Goal: Information Seeking & Learning: Learn about a topic

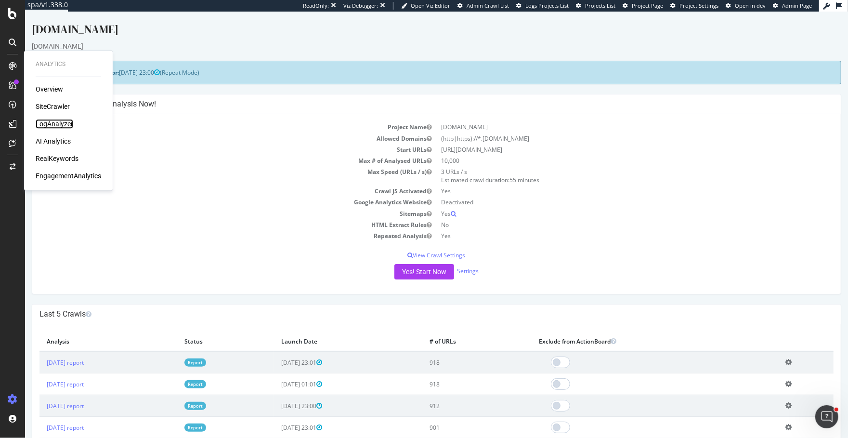
click at [54, 127] on div "LogAnalyzer" at bounding box center [55, 124] width 38 height 10
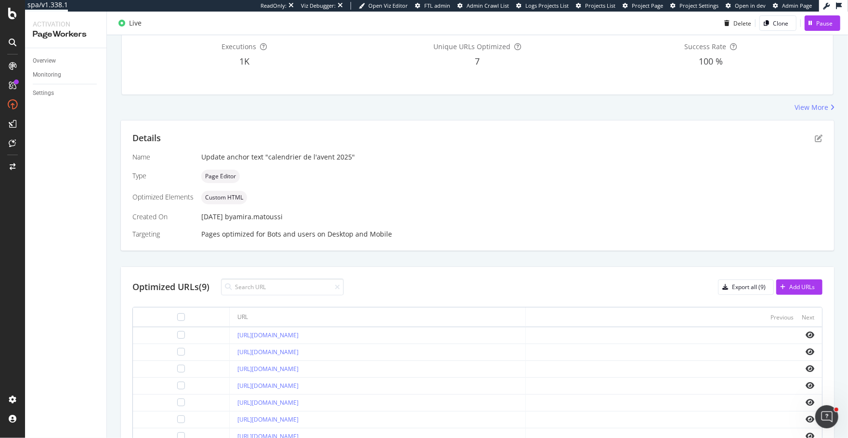
scroll to position [191, 0]
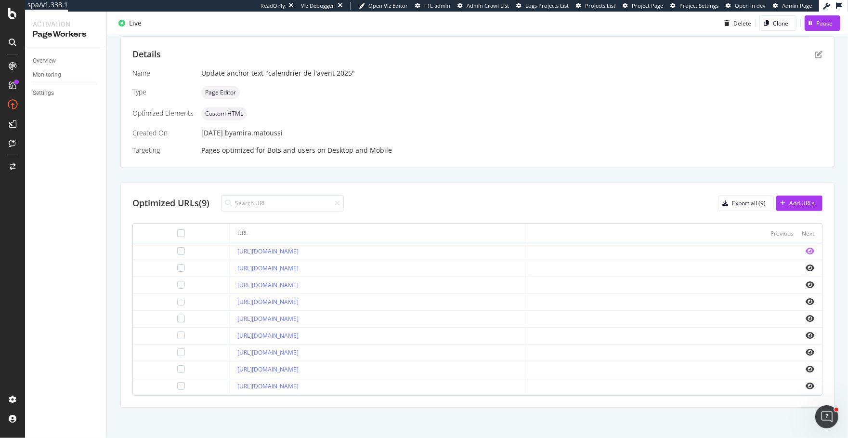
click at [812, 248] on icon "eye" at bounding box center [810, 251] width 9 height 8
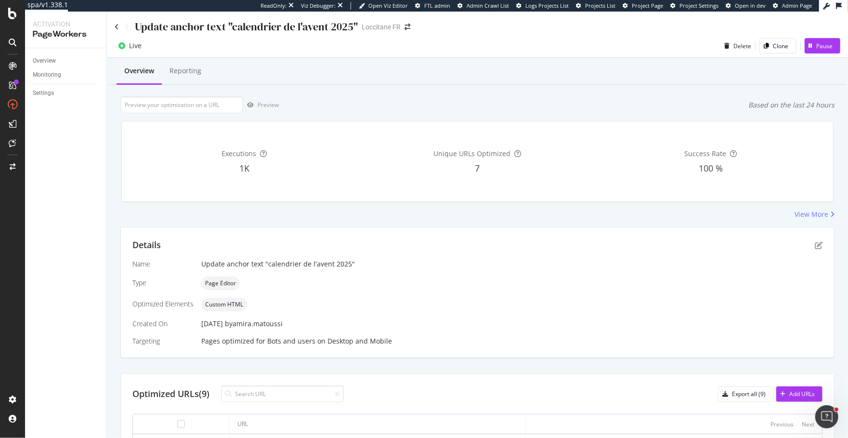
click at [817, 249] on div "Details" at bounding box center [477, 245] width 690 height 13
click at [817, 247] on icon "pen-to-square" at bounding box center [819, 245] width 8 height 8
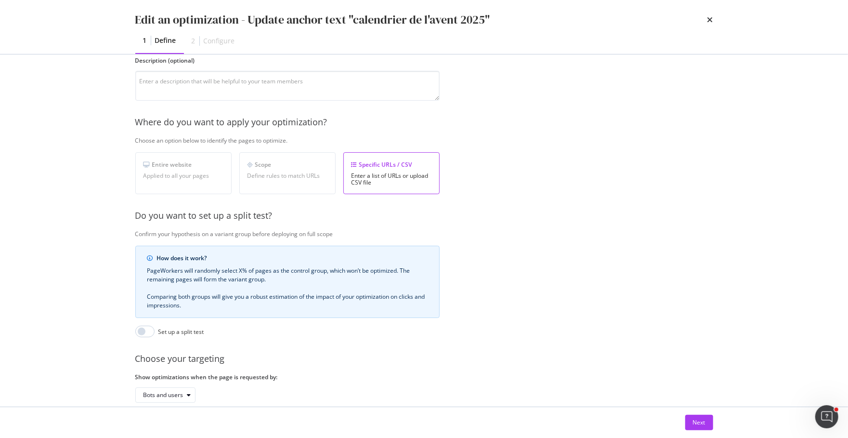
scroll to position [140, 0]
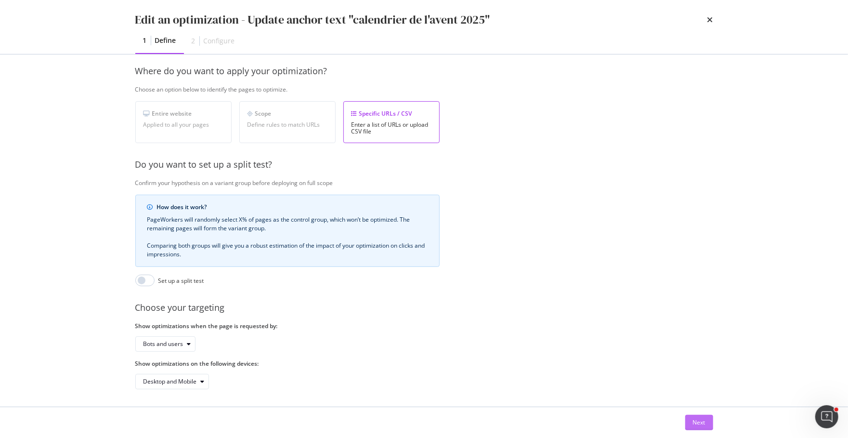
click at [696, 419] on div "Next" at bounding box center [699, 422] width 13 height 8
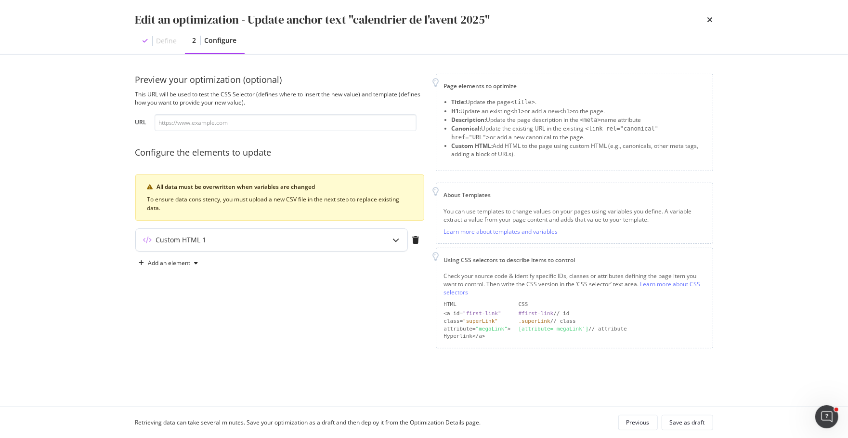
click at [320, 232] on div "Custom HTML 1" at bounding box center [272, 240] width 272 height 22
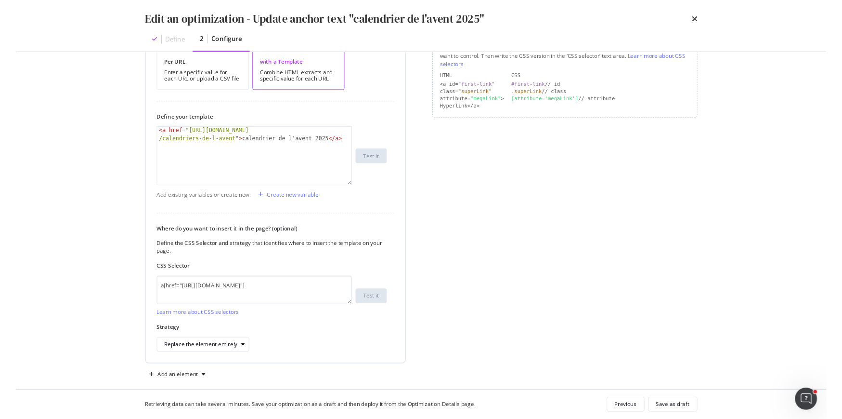
scroll to position [235, 0]
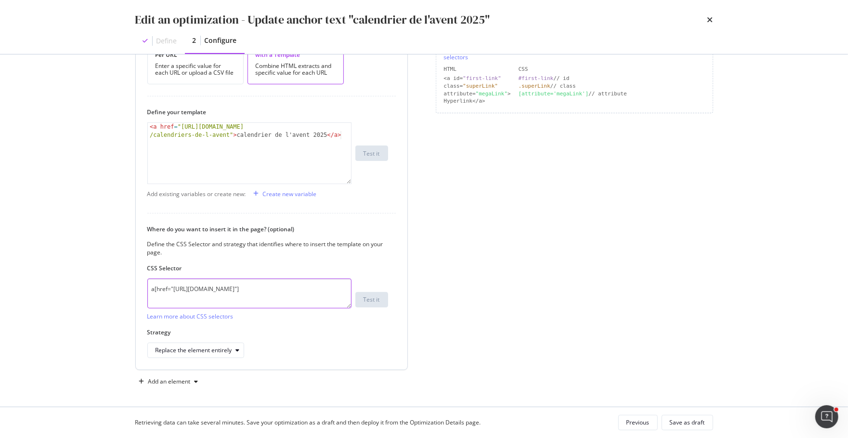
drag, startPoint x: 179, startPoint y: 300, endPoint x: 142, endPoint y: 280, distance: 41.8
click at [142, 280] on div "How do you want to provide the new value? Per URL Enter a specific value for ea…" at bounding box center [272, 192] width 272 height 353
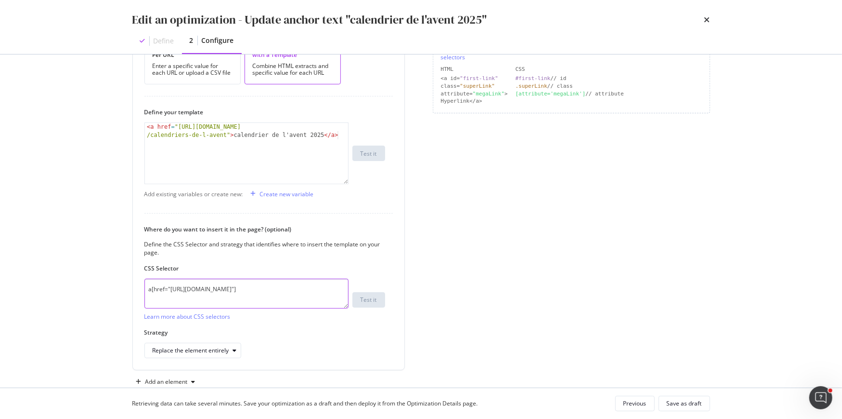
scroll to position [0, 0]
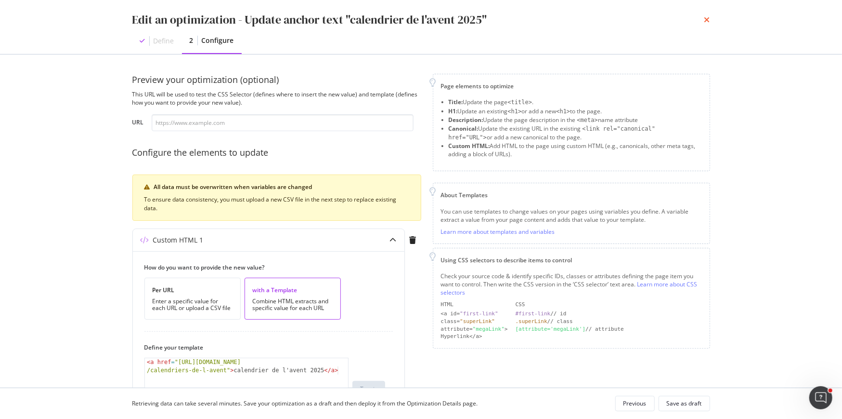
click at [708, 20] on icon "times" at bounding box center [708, 20] width 6 height 8
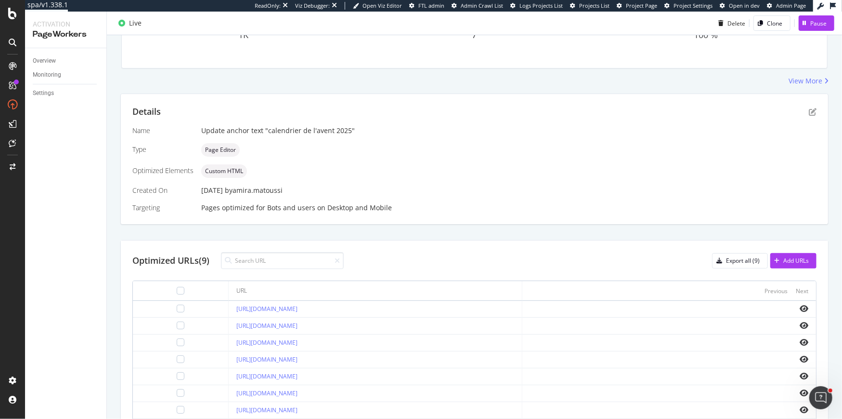
scroll to position [210, 0]
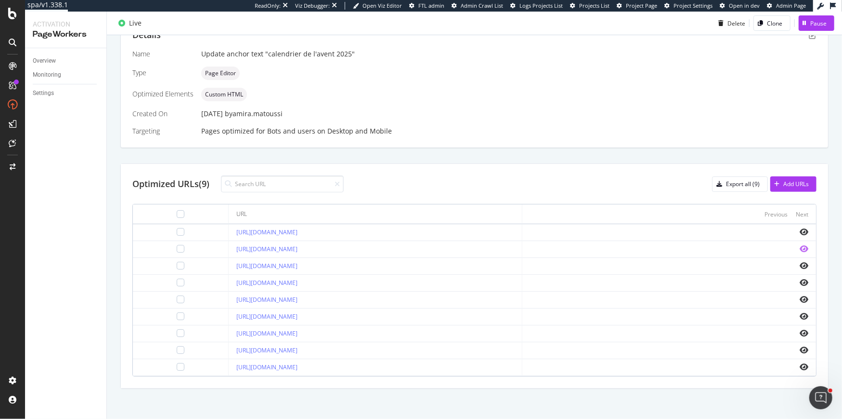
click at [802, 247] on icon "eye" at bounding box center [804, 249] width 9 height 8
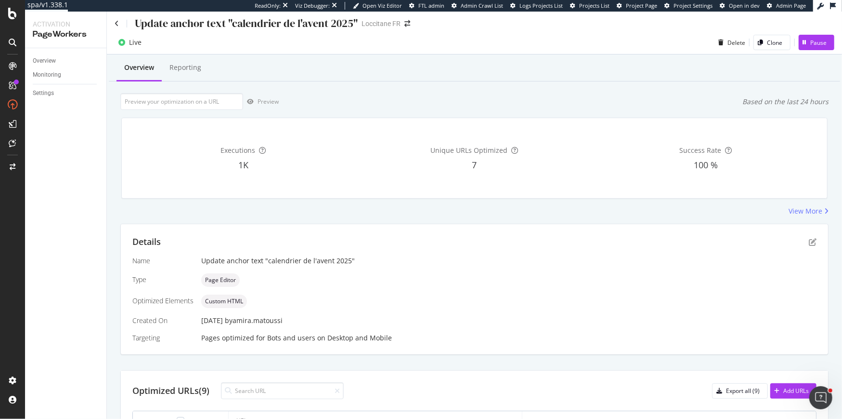
scroll to position [0, 0]
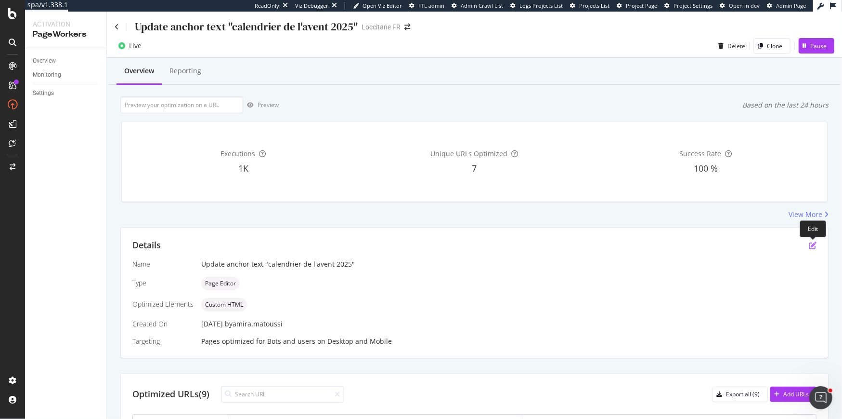
click at [811, 243] on icon "pen-to-square" at bounding box center [813, 245] width 8 height 8
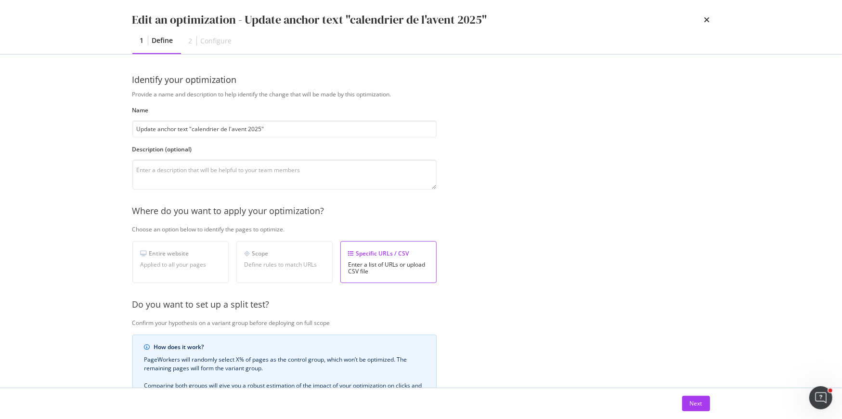
scroll to position [159, 0]
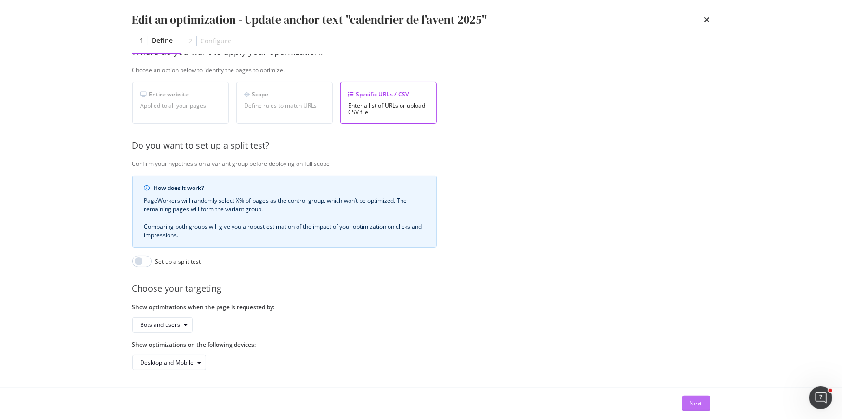
click at [698, 403] on div "Next" at bounding box center [696, 403] width 13 height 8
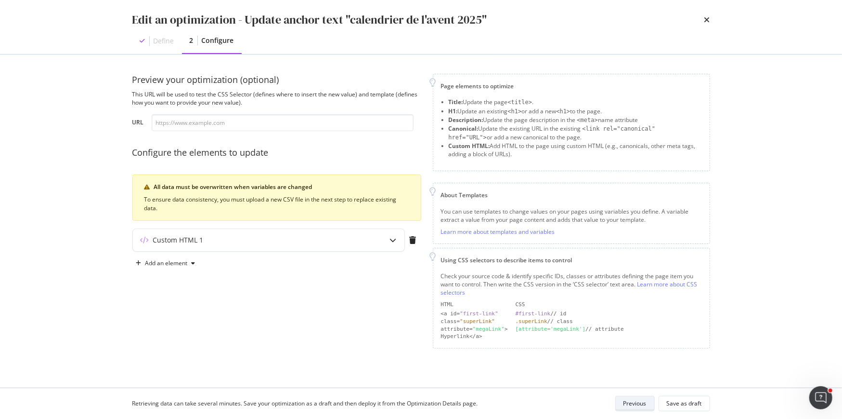
scroll to position [0, 0]
click at [234, 248] on div "Custom HTML 1" at bounding box center [269, 240] width 272 height 22
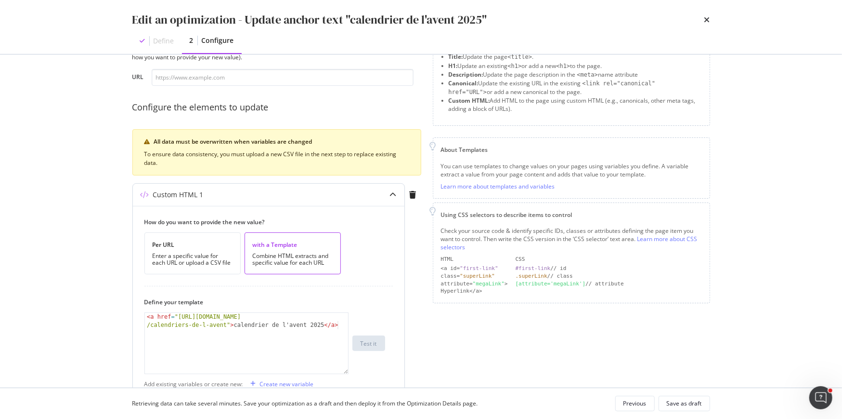
scroll to position [181, 0]
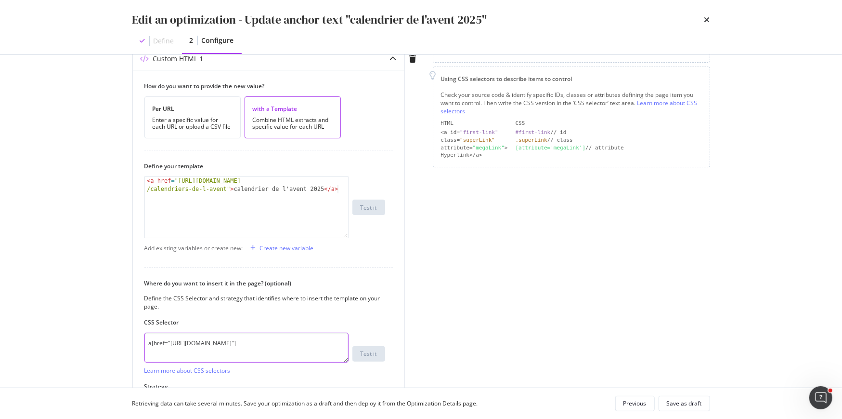
drag, startPoint x: 178, startPoint y: 350, endPoint x: 107, endPoint y: 314, distance: 79.7
click at [107, 314] on div "Edit an optimization - Update anchor text "calendrier de l'avent 2025" Define 2…" at bounding box center [421, 209] width 842 height 419
click at [708, 20] on icon "times" at bounding box center [708, 20] width 6 height 8
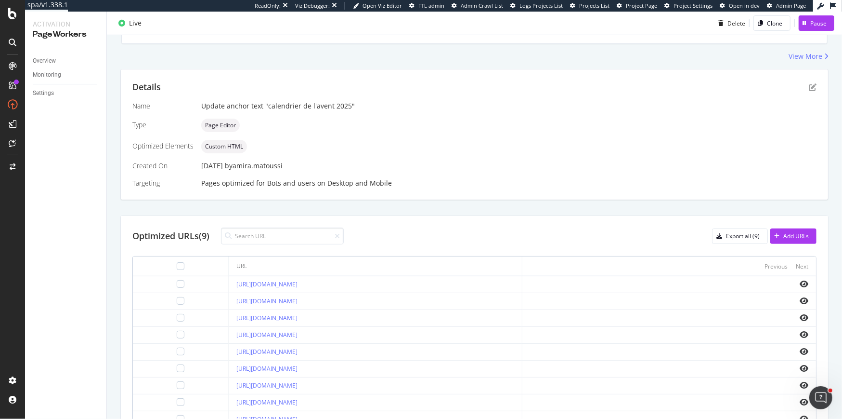
scroll to position [173, 0]
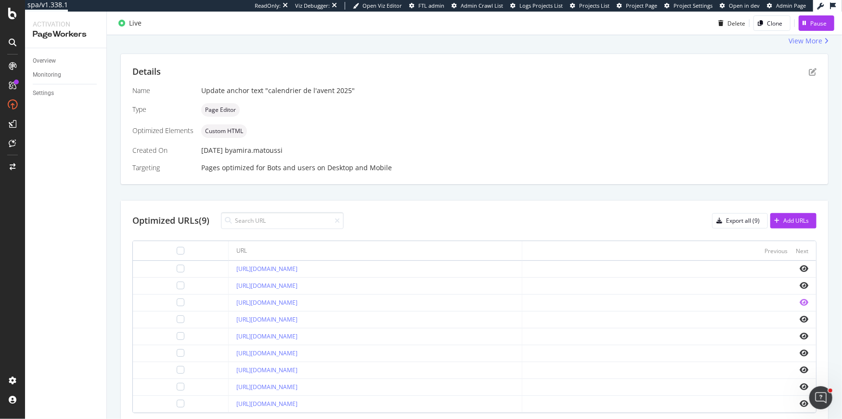
click at [805, 301] on icon "eye" at bounding box center [804, 302] width 9 height 8
click at [804, 315] on icon "eye" at bounding box center [804, 319] width 9 height 8
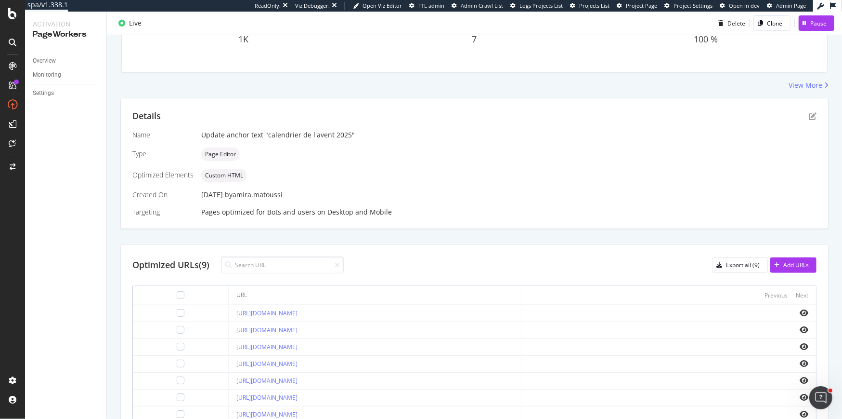
scroll to position [91, 0]
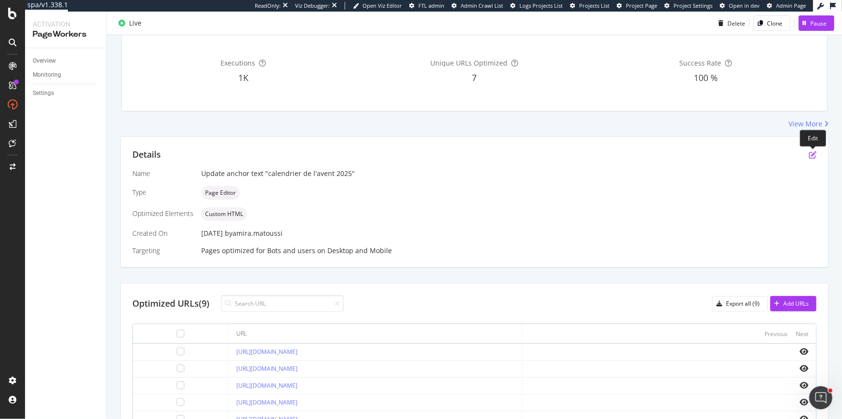
click at [814, 154] on icon "pen-to-square" at bounding box center [813, 155] width 8 height 8
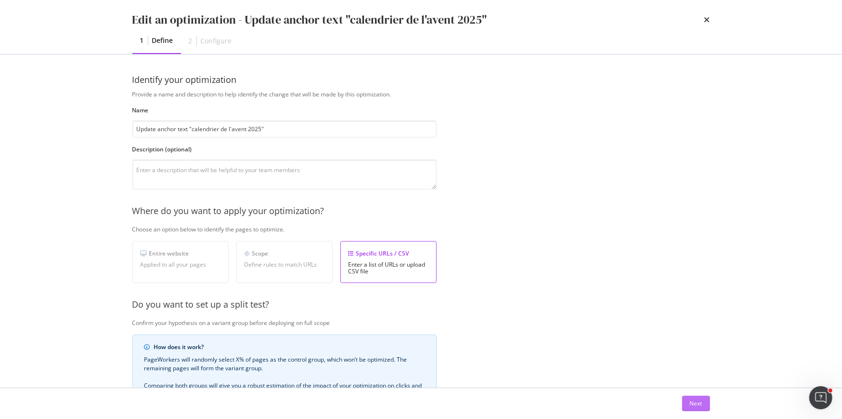
click at [703, 406] on button "Next" at bounding box center [696, 402] width 28 height 15
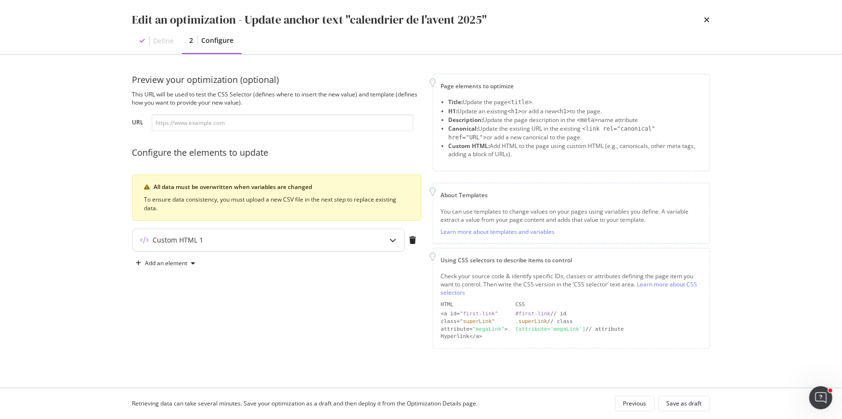
click at [343, 245] on div "Custom HTML 1" at bounding box center [269, 240] width 272 height 22
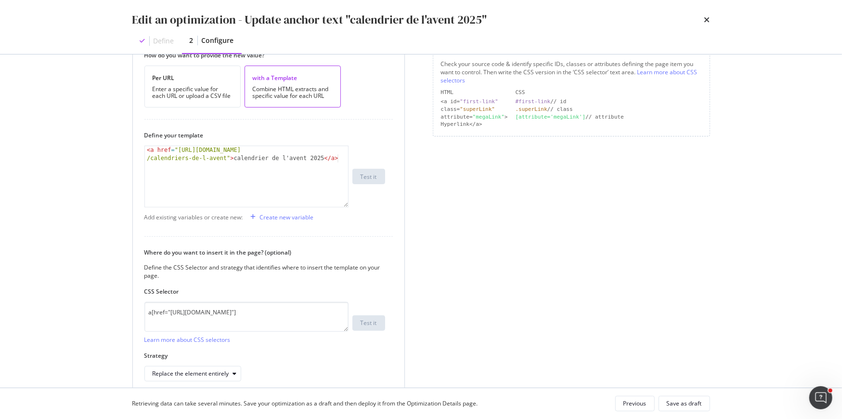
scroll to position [254, 0]
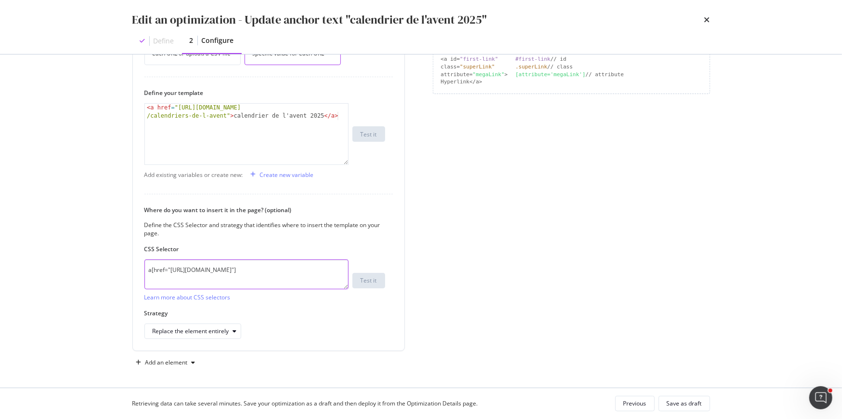
drag, startPoint x: 171, startPoint y: 278, endPoint x: 131, endPoint y: 260, distance: 44.2
click at [132, 260] on div "Custom HTML 1 How do you want to provide the new value? Per URL Enter a specifi…" at bounding box center [268, 162] width 273 height 377
click at [150, 364] on div "Add an element" at bounding box center [165, 362] width 67 height 14
click at [161, 339] on div "Custom HTML" at bounding box center [177, 342] width 38 height 8
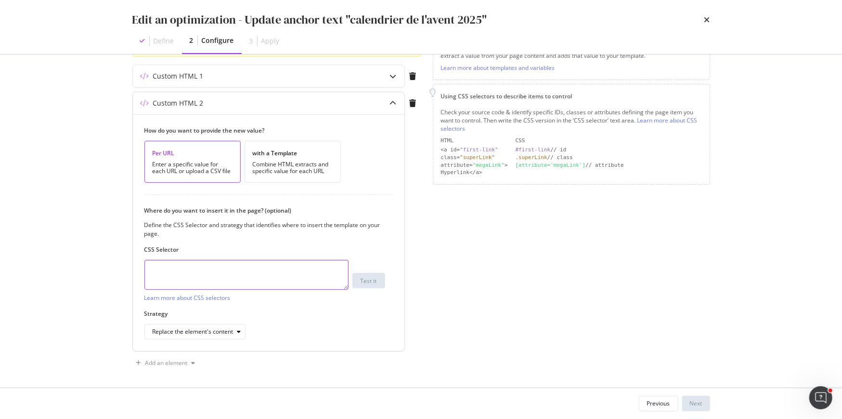
click at [213, 277] on textarea "modal" at bounding box center [246, 275] width 204 height 30
paste textarea "a[href="https://fr.loccitane.com/cadeaux/recherche/calendriers-de-l-avent"]"
click at [209, 282] on textarea "a[href="https://fr.loccitane.com/cadeaux/recherche/calendriers-de-l-avent"]" at bounding box center [246, 275] width 204 height 30
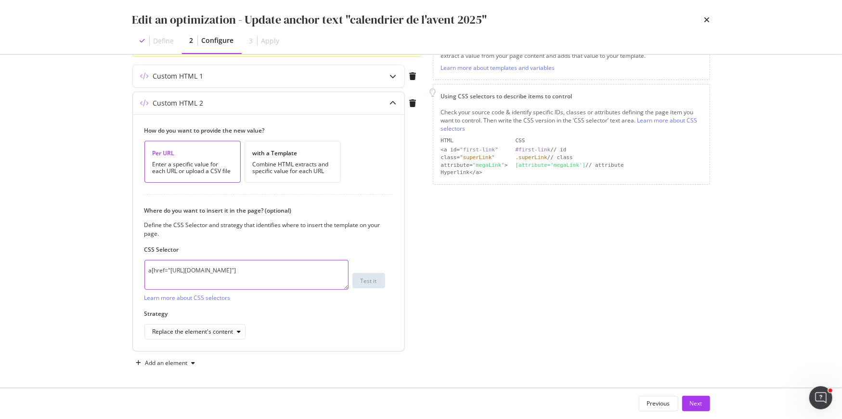
paste textarea "div.a-text.a-bottom-seo-text"
type textarea "div.a-text.a-bottom-seo-text a[href="https://fr.loccitane.com/cadeaux/recherche…"
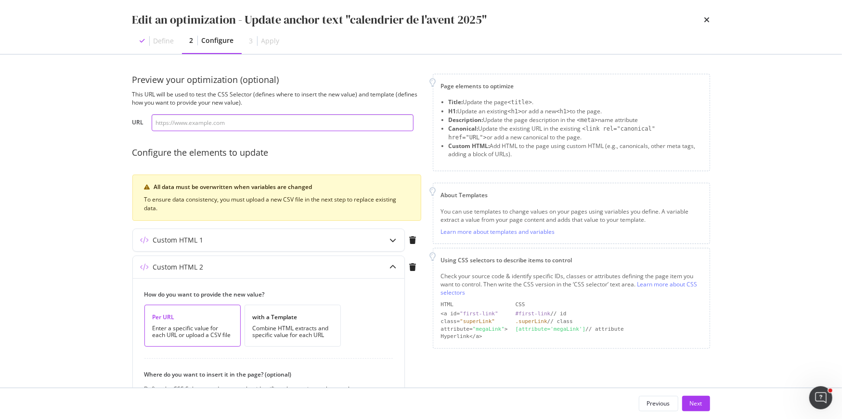
click at [228, 124] on input "modal" at bounding box center [283, 122] width 262 height 17
paste input "https://fr.loccitane.com/soin-cheveux/produit/apres-shampoing"
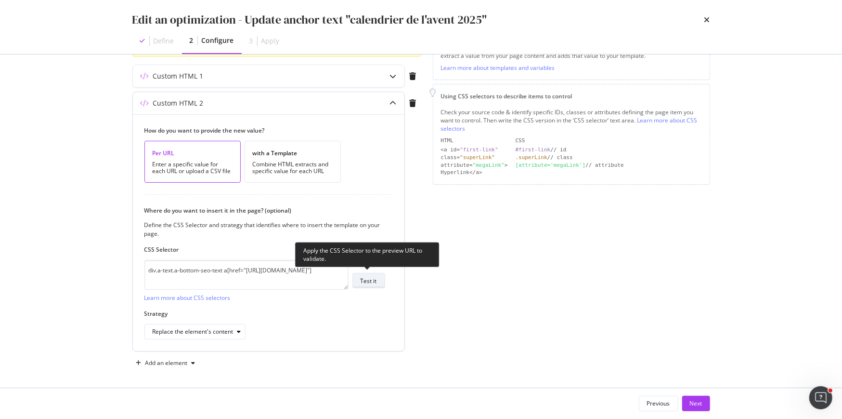
type input "https://fr.loccitane.com/soin-cheveux/produit/apres-shampoing"
click at [375, 282] on div "Test it" at bounding box center [369, 280] width 16 height 8
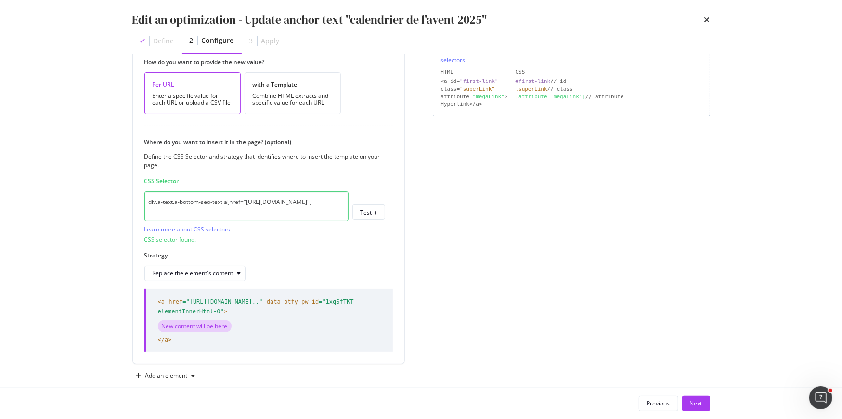
scroll to position [245, 0]
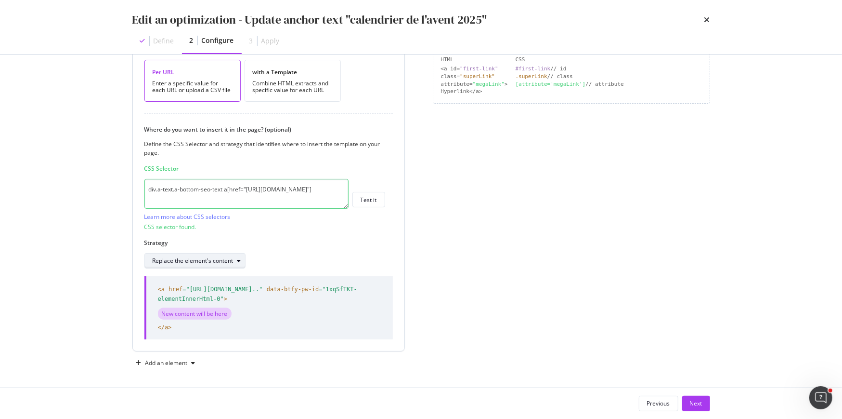
click at [197, 262] on div "Replace the element's content" at bounding box center [193, 261] width 81 height 6
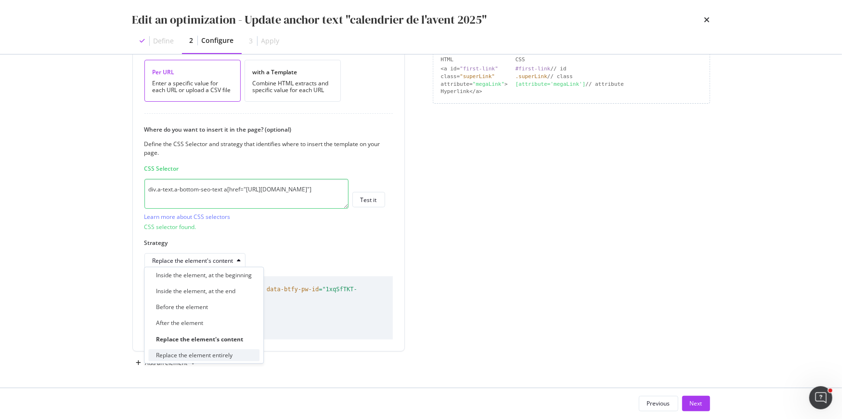
click at [199, 351] on div "Replace the element entirely" at bounding box center [194, 355] width 77 height 8
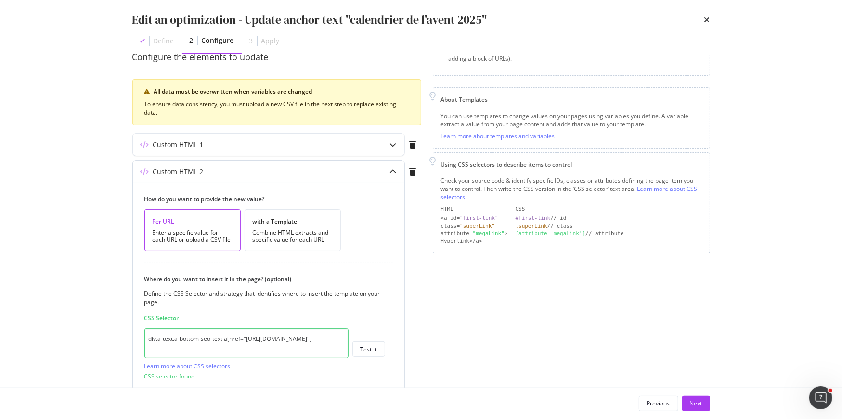
scroll to position [19, 0]
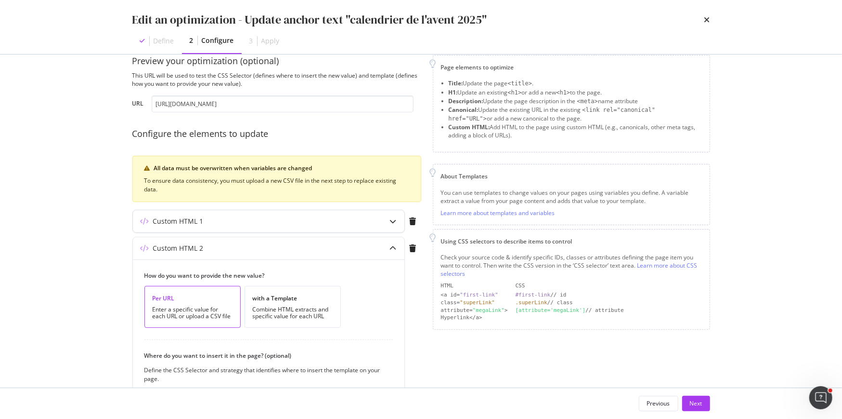
click at [238, 223] on div "Custom HTML 1" at bounding box center [250, 221] width 234 height 10
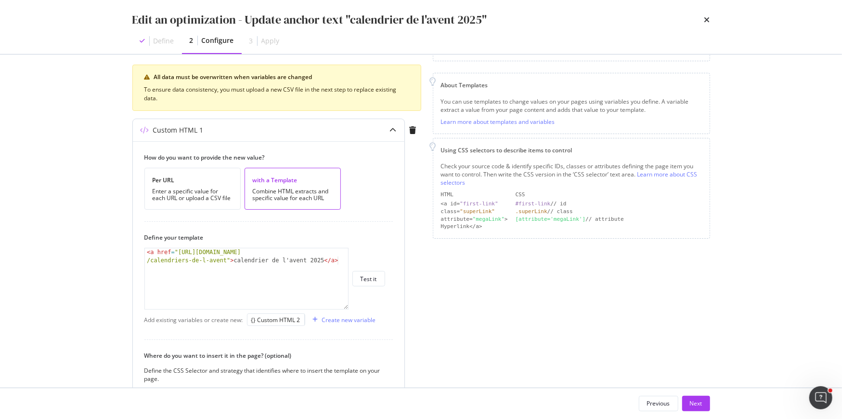
scroll to position [118, 0]
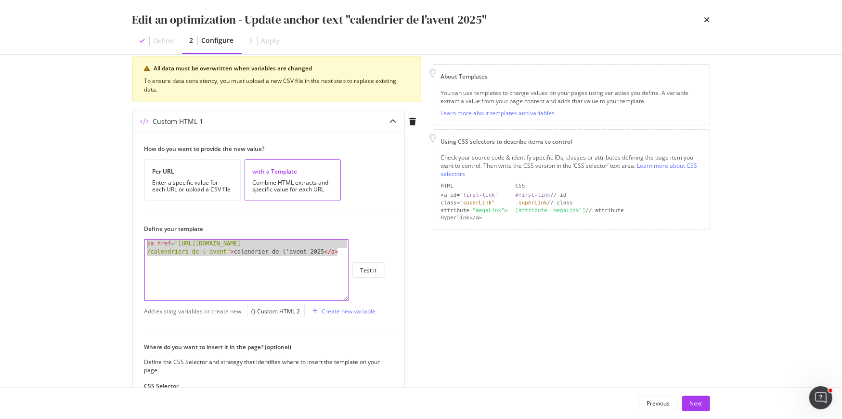
drag, startPoint x: 340, startPoint y: 251, endPoint x: 83, endPoint y: 201, distance: 262.5
click at [83, 203] on div "Edit an optimization - Update anchor text "calendrier de l'avent 2025" Define 2…" at bounding box center [421, 209] width 842 height 419
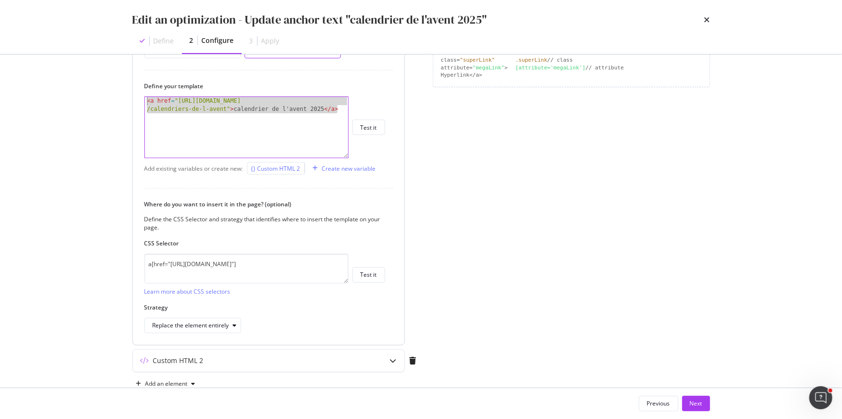
click at [257, 166] on div "{} Custom HTML 2" at bounding box center [275, 168] width 49 height 8
type textarea "<a href="https://fr.loccitane.com/cadeaux/recherche/calendriers-de-l-avent">cal…"
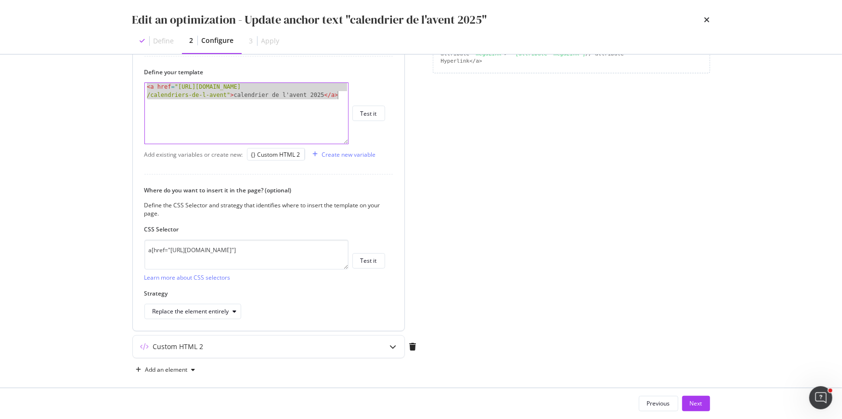
scroll to position [281, 0]
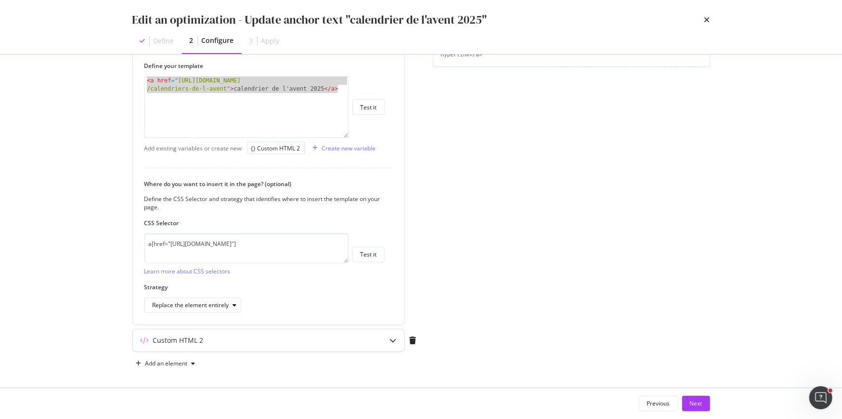
click at [391, 340] on icon "modal" at bounding box center [393, 340] width 7 height 7
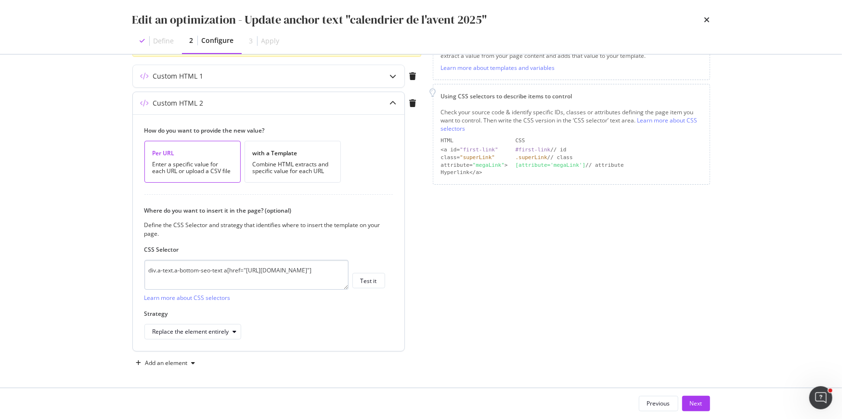
scroll to position [0, 0]
click at [283, 171] on div "Combine HTML extracts and specific value for each URL" at bounding box center [293, 167] width 80 height 13
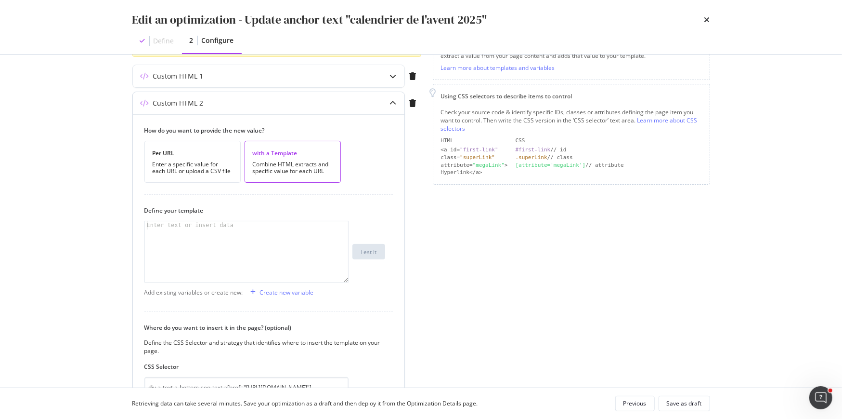
click at [223, 256] on div "modal" at bounding box center [247, 260] width 204 height 78
paste textarea "<a href="https://fr.loccitane.com/cadeaux/recherche/calendriers-de-l-avent">cal…"
type textarea "<a href="https://fr.loccitane.com/cadeaux/recherche/calendriers-de-l-avent">cal…"
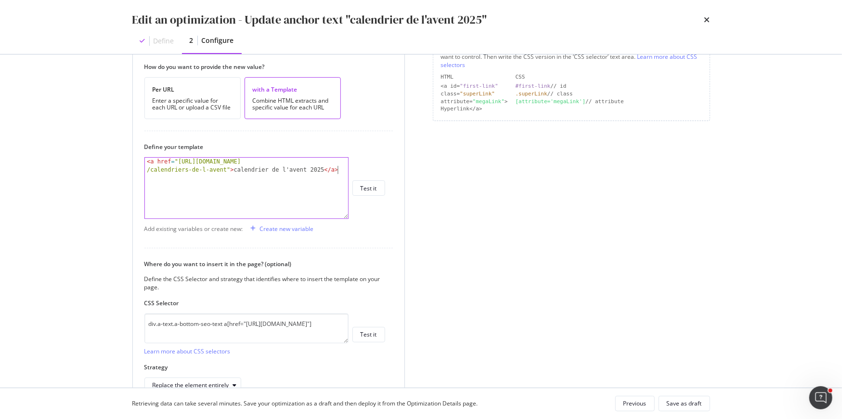
scroll to position [244, 0]
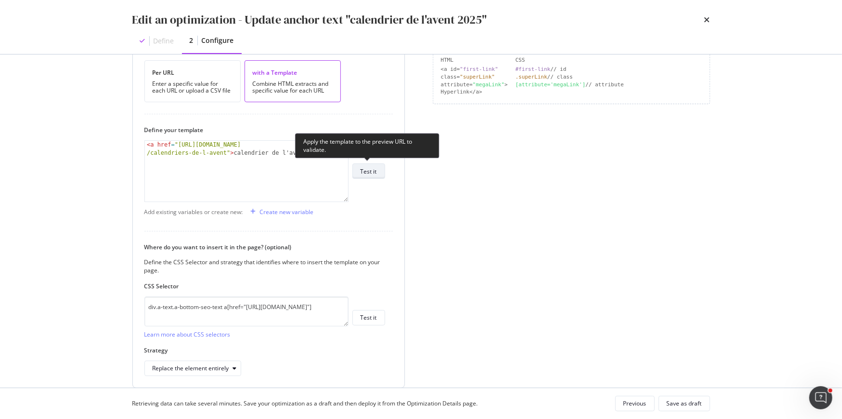
click at [369, 176] on button "Test it" at bounding box center [369, 170] width 33 height 15
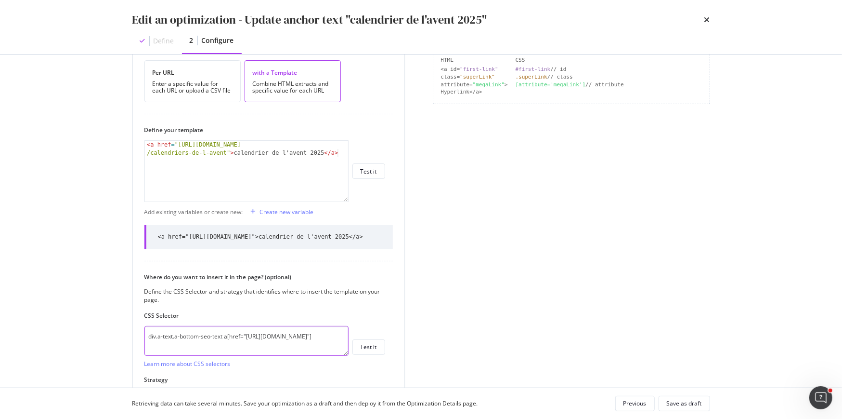
scroll to position [0, 0]
drag, startPoint x: 182, startPoint y: 354, endPoint x: 117, endPoint y: 321, distance: 73.0
click at [117, 321] on div "Preview your optimization (optional) This URL will be used to test the CSS Sele…" at bounding box center [421, 220] width 616 height 333
click at [231, 349] on textarea "div.a-text.a-bottom-seo-text a[href="https://fr.loccitane.com/cadeaux/recherche…" at bounding box center [246, 341] width 204 height 30
drag, startPoint x: 152, startPoint y: 353, endPoint x: 136, endPoint y: 344, distance: 17.9
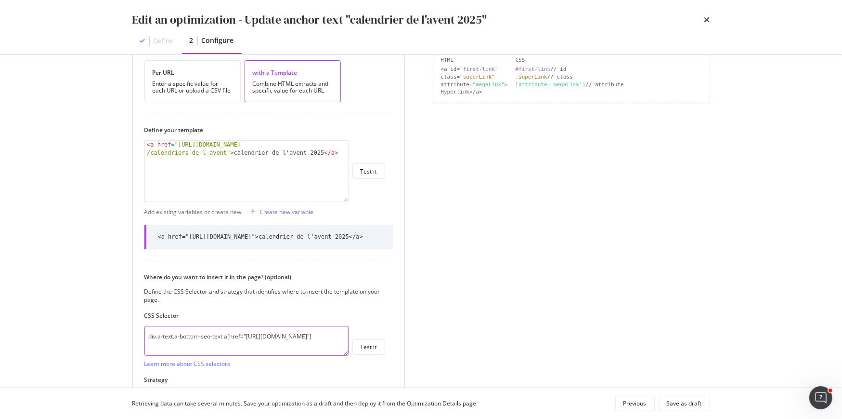
click at [136, 344] on div "How do you want to provide the new value? Per URL Enter a specific value for ea…" at bounding box center [269, 225] width 272 height 383
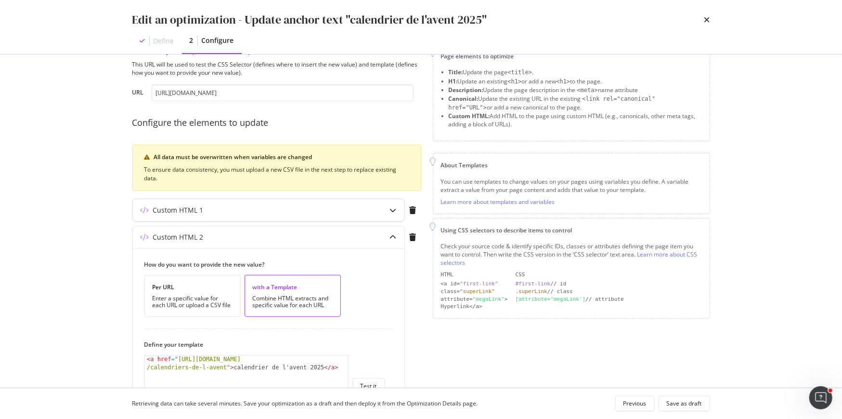
scroll to position [34, 0]
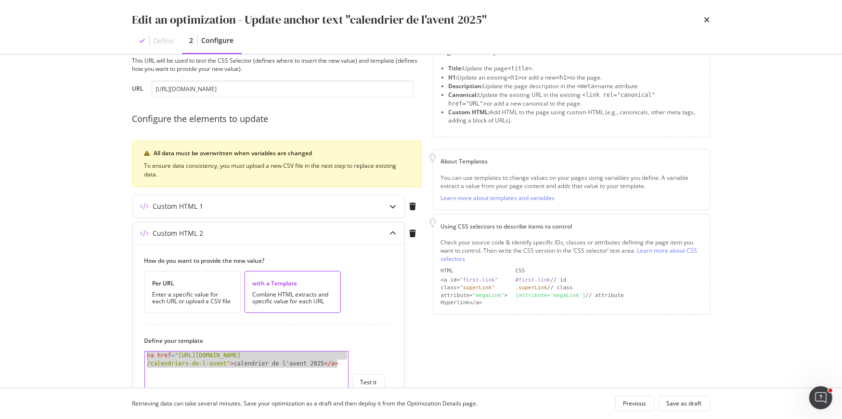
drag, startPoint x: 338, startPoint y: 360, endPoint x: 161, endPoint y: 335, distance: 178.5
click at [161, 336] on div "Define your template <a href="https://fr.loccitane.com/cadeaux/recherche/calend…" at bounding box center [264, 374] width 241 height 76
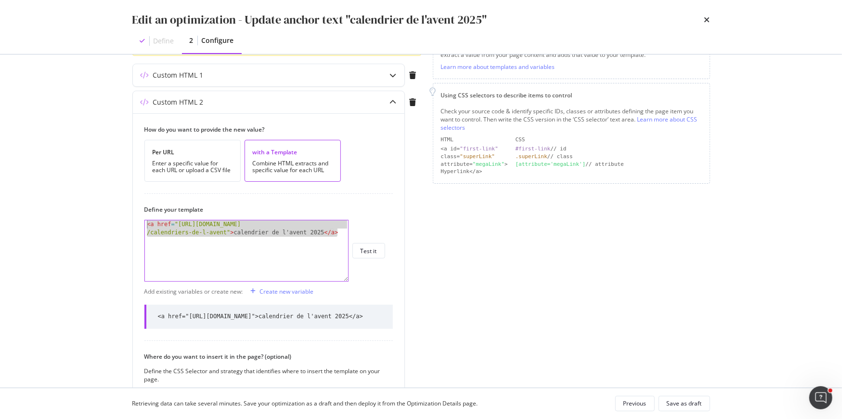
scroll to position [95, 0]
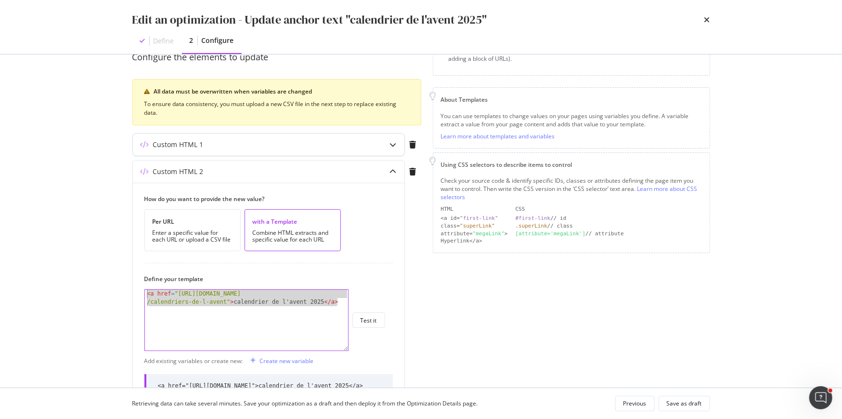
click at [245, 146] on div "Custom HTML 1" at bounding box center [250, 145] width 234 height 10
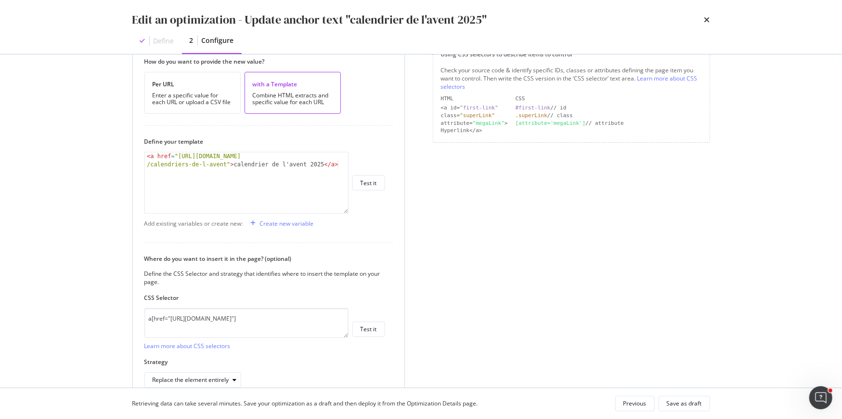
scroll to position [243, 0]
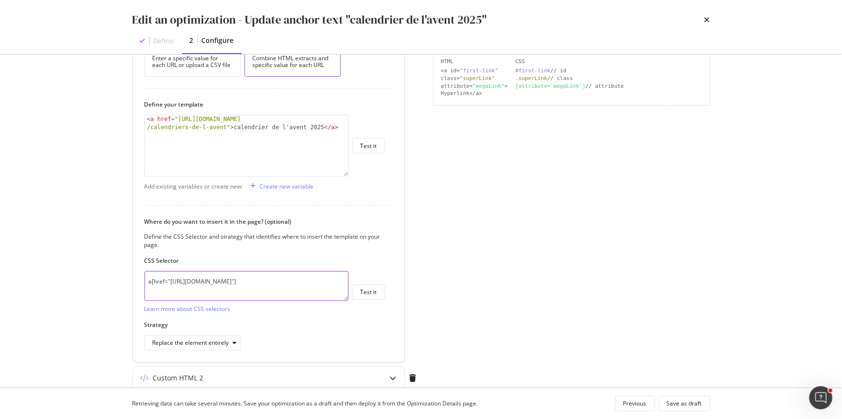
drag, startPoint x: 174, startPoint y: 287, endPoint x: 136, endPoint y: 272, distance: 41.1
click at [136, 272] on div "How do you want to provide the new value? Per URL Enter a specific value for ea…" at bounding box center [269, 184] width 272 height 353
type textarea "<a href="https://fr.loccitane.com/cadeaux/recherche/calendriers-de-l-avent">cal…"
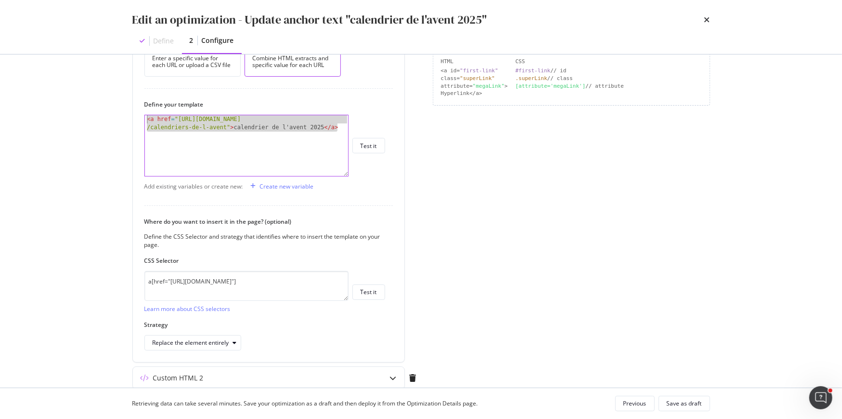
drag, startPoint x: 343, startPoint y: 127, endPoint x: 87, endPoint y: 110, distance: 257.2
click at [87, 110] on div "Edit an optimization - Update anchor text "calendrier de l'avent 2025" Define 2…" at bounding box center [421, 209] width 842 height 419
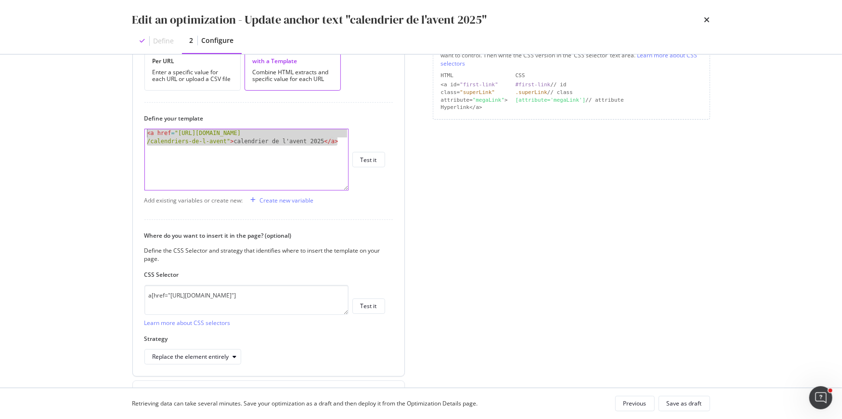
scroll to position [281, 0]
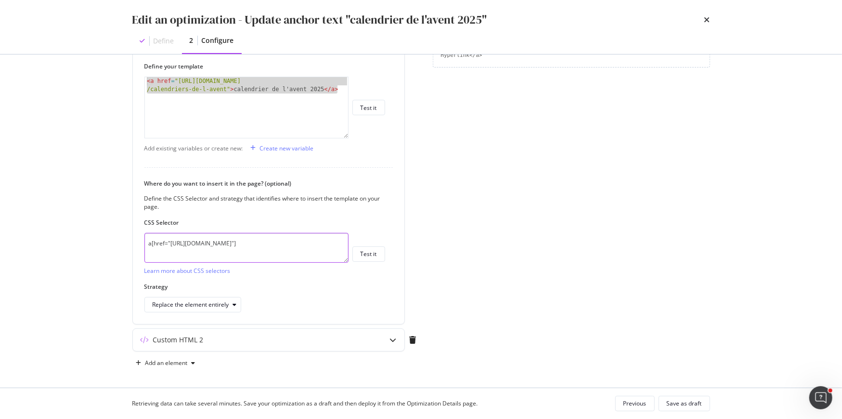
drag, startPoint x: 172, startPoint y: 252, endPoint x: 129, endPoint y: 237, distance: 45.2
click at [129, 237] on div "Preview your optimization (optional) This URL will be used to test the CSS Sele…" at bounding box center [421, 220] width 616 height 333
drag, startPoint x: 709, startPoint y: 19, endPoint x: 509, endPoint y: 244, distance: 301.2
click at [509, 243] on div "Edit an optimization - Update anchor text "calendrier de l'avent 2025" Define 2…" at bounding box center [421, 209] width 842 height 419
click at [281, 335] on div "Custom HTML 2" at bounding box center [250, 340] width 234 height 10
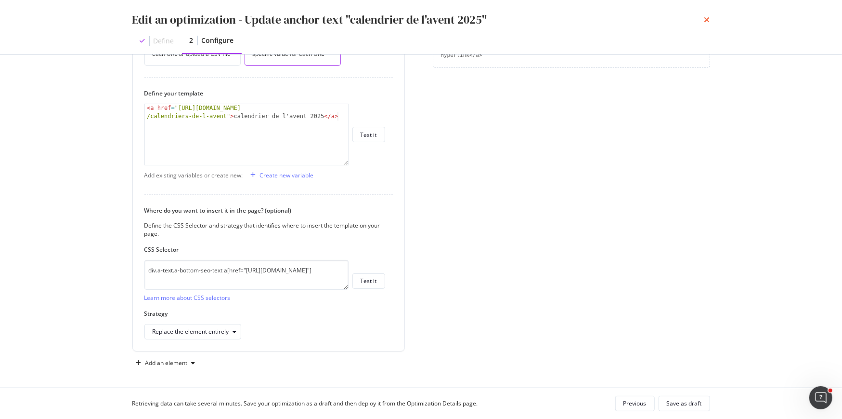
click at [708, 19] on icon "times" at bounding box center [708, 20] width 6 height 8
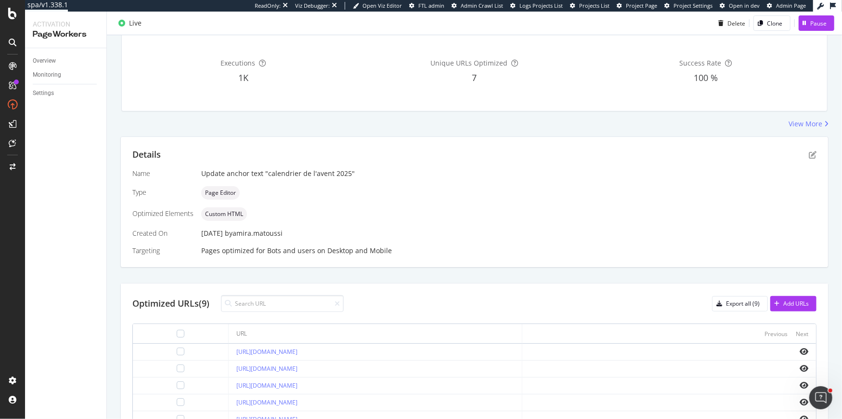
scroll to position [0, 0]
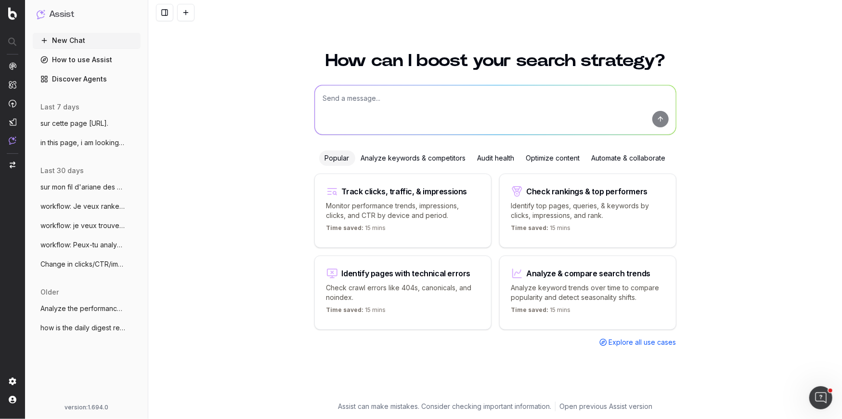
click at [334, 102] on textarea at bounding box center [495, 109] width 361 height 49
click at [341, 98] on textarea "j'ai un lien" at bounding box center [495, 109] width 361 height 49
click at [401, 97] on textarea "j'ai un ancien lien" at bounding box center [495, 109] width 361 height 49
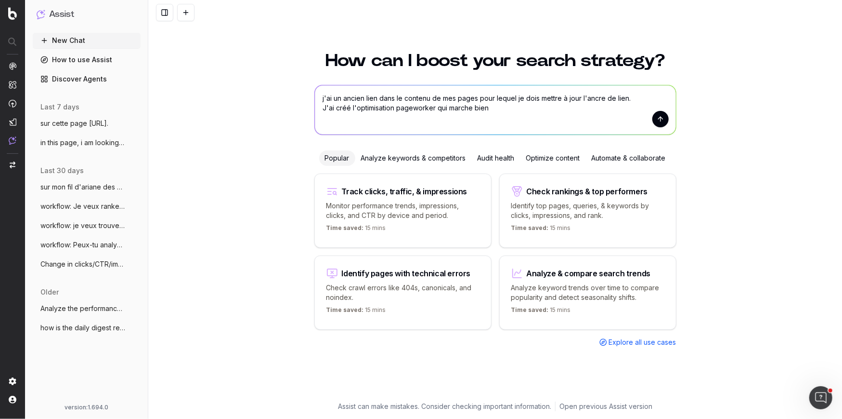
click at [446, 109] on textarea "j'ai un ancien lien dans le contenu de mes pages pour lequel je dois mettre à j…" at bounding box center [495, 109] width 361 height 49
click at [442, 121] on textarea "j'ai un ancien lien dans le contenu de mes pages pour lequel je dois mettre à j…" at bounding box center [495, 109] width 361 height 49
drag, startPoint x: 417, startPoint y: 118, endPoint x: 314, endPoint y: 118, distance: 103.5
click at [314, 118] on div "How can I boost your search strategy? j'ai un ancien lien dans le contenu de me…" at bounding box center [496, 220] width 370 height 361
click at [530, 102] on textarea "j'ai un ancien lien dans le contenu de mes pages pour lequel je dois mettre à j…" at bounding box center [495, 109] width 361 height 49
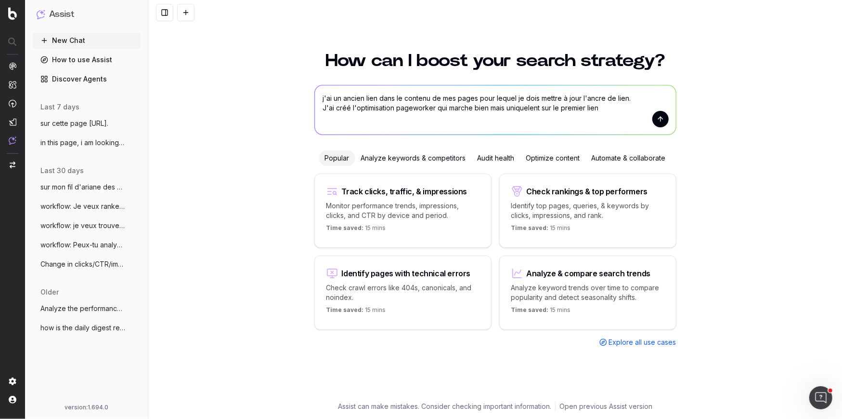
click at [530, 107] on textarea "j'ai un ancien lien dans le contenu de mes pages pour lequel je dois mettre à j…" at bounding box center [495, 109] width 361 height 49
click at [612, 109] on textarea "j'ai un ancien lien dans le contenu de mes pages pour lequel je dois mettre à j…" at bounding box center [495, 109] width 361 height 49
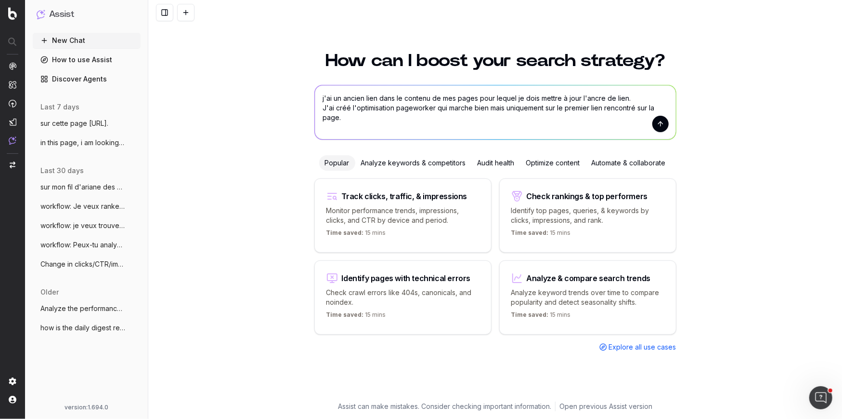
paste textarea "#main > div.o-category.o-category-landing-page > div.o-content-module.o-m18-tex…"
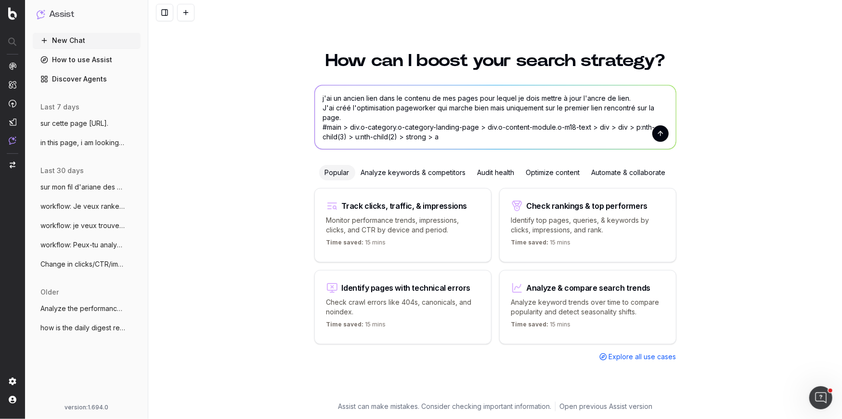
drag, startPoint x: 444, startPoint y: 140, endPoint x: 309, endPoint y: 131, distance: 134.6
click at [309, 131] on div "How can I boost your search strategy? j'ai un ancien lien dans le contenu de me…" at bounding box center [495, 229] width 694 height 378
paste textarea "<a href="[URL][DOMAIN_NAME]">calendrier de l'avent 2025</a>"
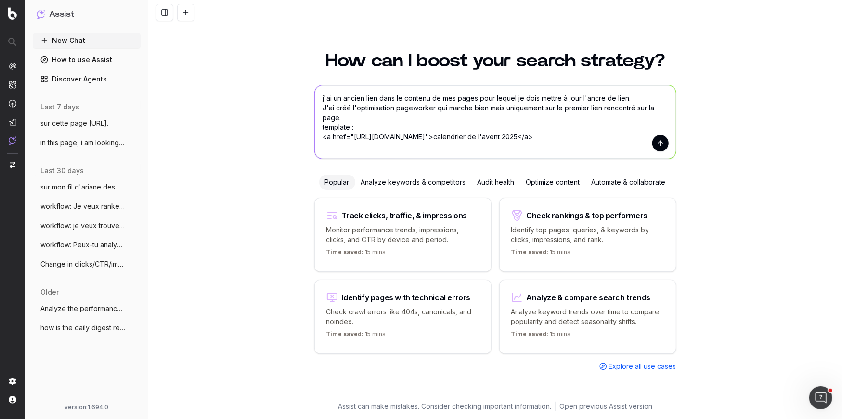
click at [347, 122] on textarea "j'ai un ancien lien dans le contenu de mes pages pour lequel je dois mettre à j…" at bounding box center [495, 121] width 361 height 73
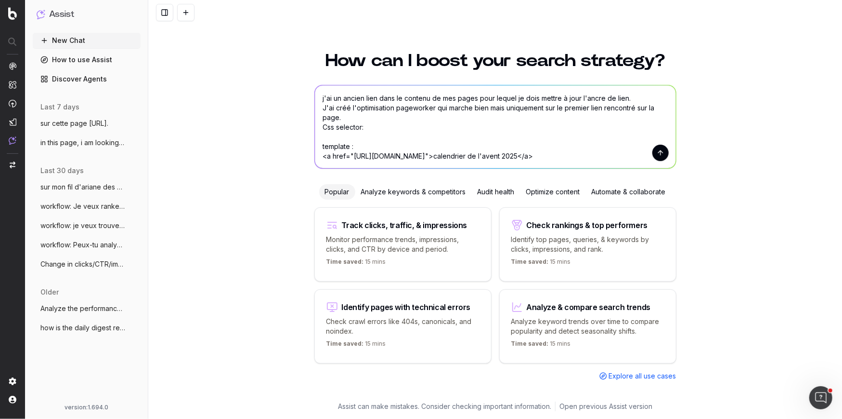
paste textarea "a[href="[URL][DOMAIN_NAME]"]"
click at [367, 146] on textarea "j'ai un ancien lien dans le contenu de mes pages pour lequel je dois mettre à j…" at bounding box center [495, 126] width 361 height 83
click at [366, 166] on textarea "j'ai un ancien lien dans le contenu de mes pages pour lequel je dois mettre à j…" at bounding box center [495, 126] width 361 height 83
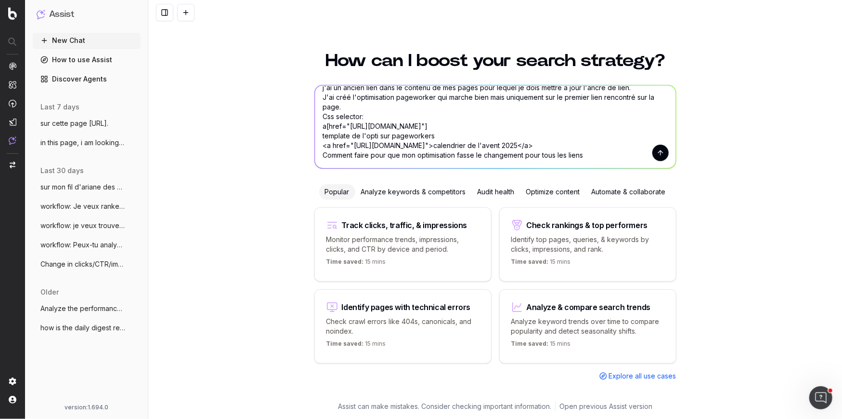
drag, startPoint x: 566, startPoint y: 144, endPoint x: 354, endPoint y: 145, distance: 211.9
click at [354, 145] on textarea "j'ai un ancien lien dans le contenu de mes pages pour lequel je dois mettre à j…" at bounding box center [495, 126] width 361 height 83
drag, startPoint x: 574, startPoint y: 145, endPoint x: 327, endPoint y: 147, distance: 246.1
click at [327, 147] on textarea "j'ai un ancien lien dans le contenu de mes pages pour lequel je dois mettre à j…" at bounding box center [495, 126] width 361 height 83
click at [588, 164] on textarea "j'ai un ancien lien dans le contenu de mes pages pour lequel je dois mettre à j…" at bounding box center [495, 126] width 361 height 83
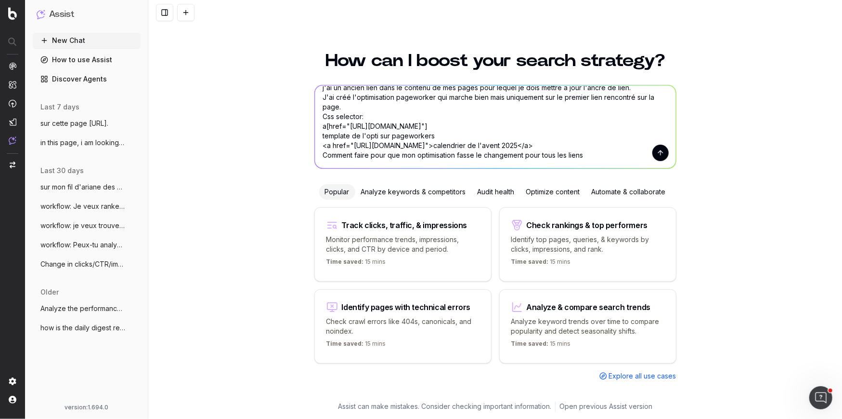
paste textarea "a href="https://fr.loccitane.com/cadeaux/recherche/calendriers-de-l-avent">"
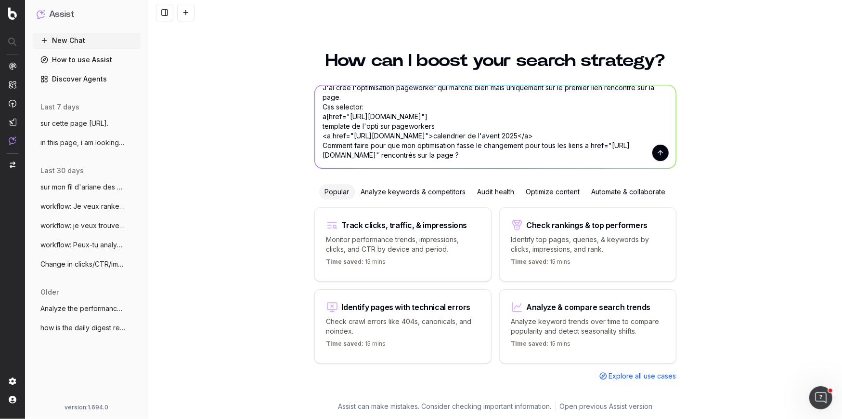
type textarea "j'ai un ancien lien dans le contenu de mes pages pour lequel je dois mettre à j…"
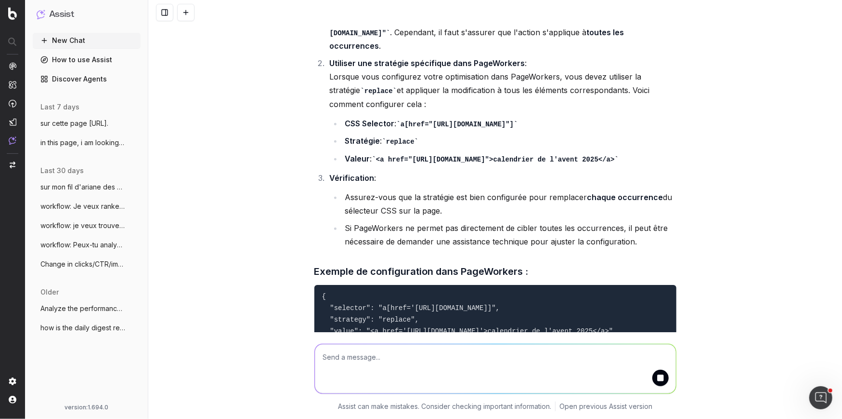
scroll to position [286, 0]
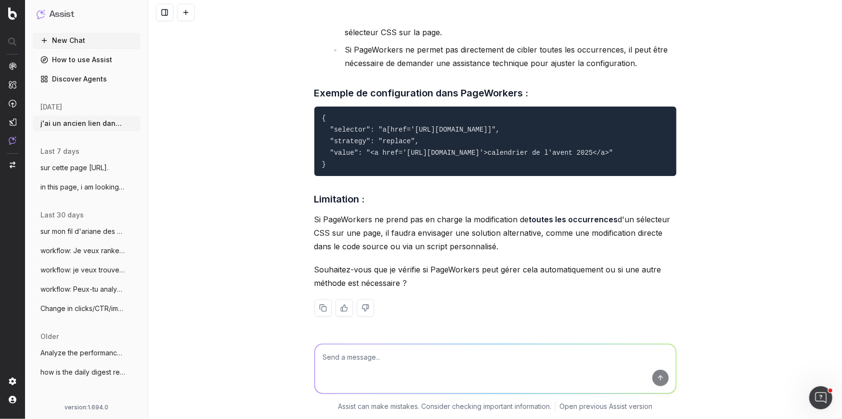
scroll to position [512, 0]
drag, startPoint x: 318, startPoint y: 173, endPoint x: 307, endPoint y: 117, distance: 57.5
click at [307, 117] on div "j'ai un ancien lien dans le contenu de mes pages pour lequel je dois mettre à j…" at bounding box center [495, 209] width 694 height 419
click at [376, 163] on pre "{ "selector": "a[href='[URL][DOMAIN_NAME]]", "strategy": "replace", "value": "<…" at bounding box center [495, 140] width 362 height 69
drag, startPoint x: 328, startPoint y: 168, endPoint x: 326, endPoint y: 114, distance: 54.0
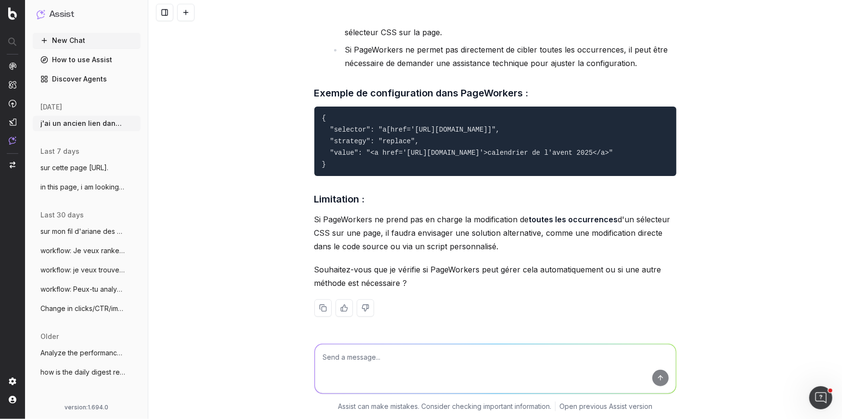
click at [326, 114] on pre "{ "selector": "a[href='[URL][DOMAIN_NAME]]", "strategy": "replace", "value": "<…" at bounding box center [495, 140] width 362 height 69
copy code "{ "selector": "a[href='[URL][DOMAIN_NAME]]", "strategy": "replace", "value": "<…"
click at [359, 351] on textarea at bounding box center [495, 368] width 361 height 49
type textarea "est ce que code de template peut marcher dans une optimisation custom html ?"
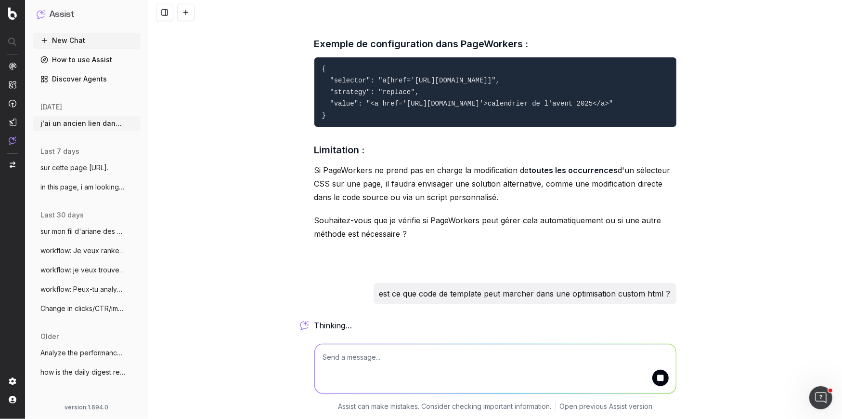
scroll to position [483, 0]
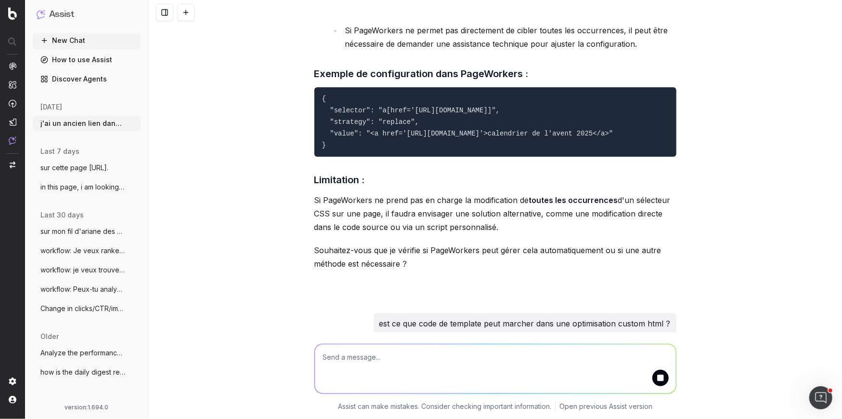
paste textarea "{ "selector": "a[href='[URL][DOMAIN_NAME]]", "strategy": "replace", "value": "<…"
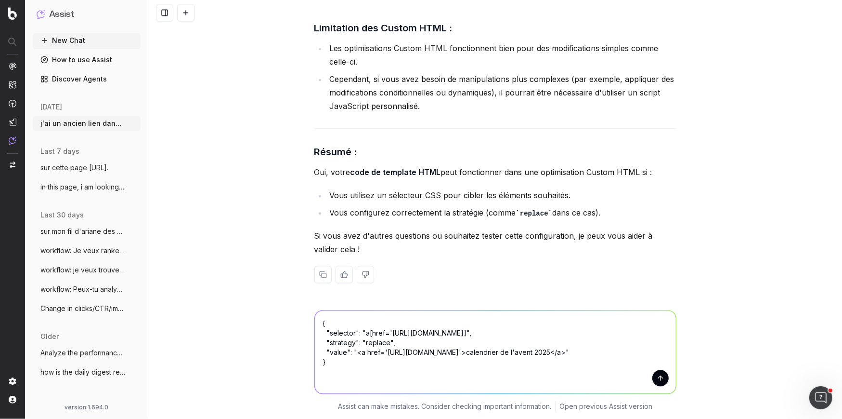
scroll to position [0, 0]
drag, startPoint x: 328, startPoint y: 382, endPoint x: 309, endPoint y: 299, distance: 85.5
click at [309, 299] on div "{ "selector": "a[href='https://fr.loccitane.com/cadeaux/recherche/calendriers-d…" at bounding box center [495, 358] width 694 height 120
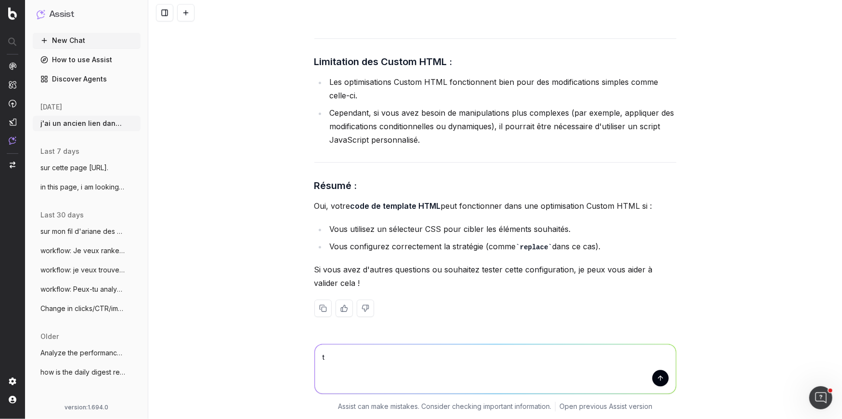
scroll to position [1422, 0]
type textarea "t"
type textarea "ça marche sur plus de pages mais pas toutes"
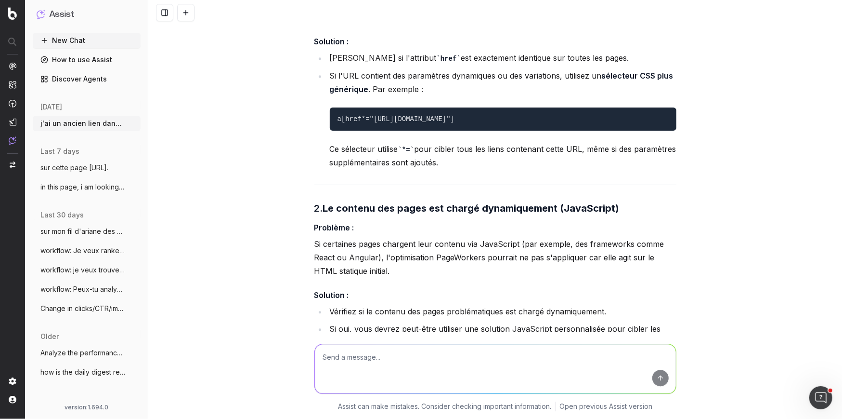
scroll to position [1827, 0]
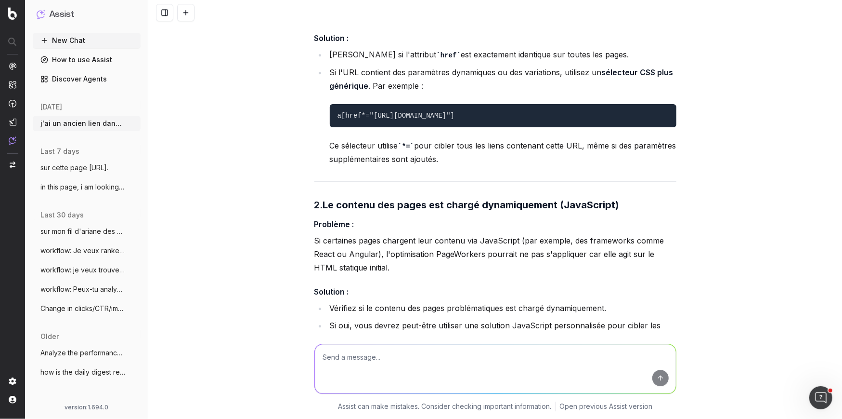
drag, startPoint x: 650, startPoint y: 192, endPoint x: 315, endPoint y: 178, distance: 335.0
click at [315, 166] on ul "Vérifiez si l'attribut href est exactement identique sur toutes les pages. Si l…" at bounding box center [495, 107] width 362 height 118
copy code "a[href*="https://fr.loccitane.com/cadeaux/recherche/calendriers-de-l-avent"]"
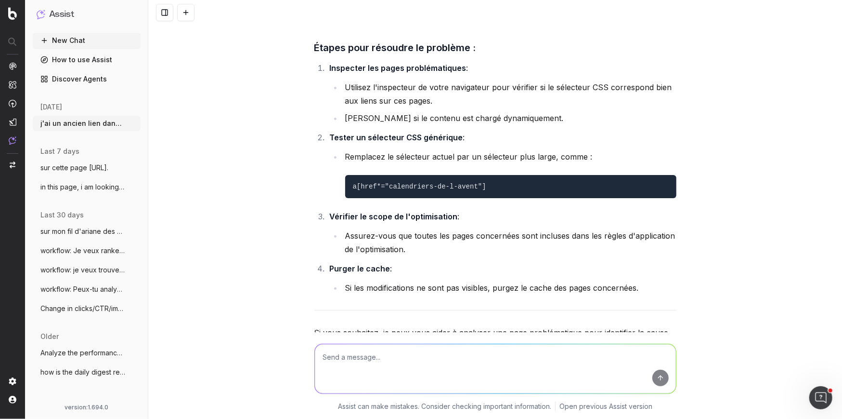
scroll to position [2644, 0]
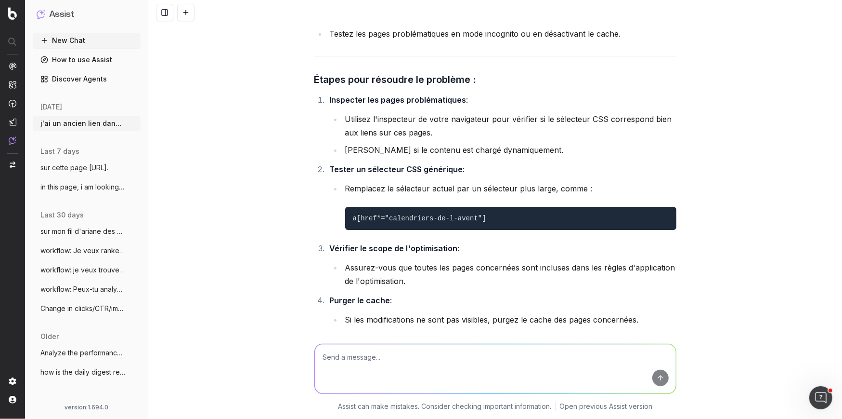
click at [362, 373] on textarea at bounding box center [495, 368] width 361 height 49
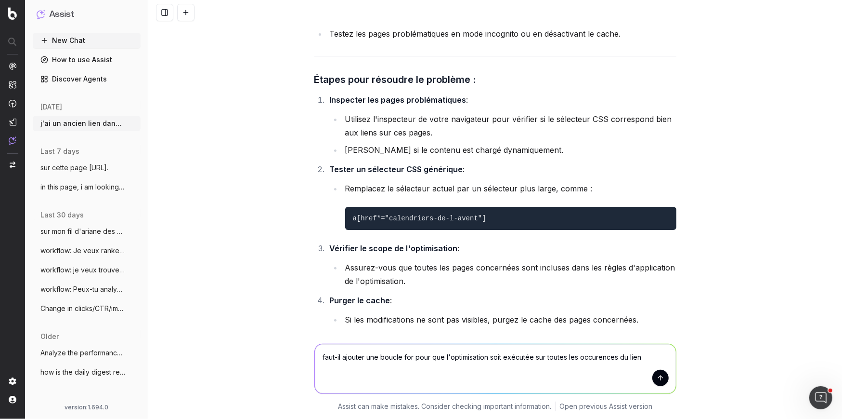
click at [594, 354] on textarea "faut-il ajouter une boucle for pour que l'optimisation soit exécutée sur toutes…" at bounding box center [495, 368] width 361 height 49
click at [593, 359] on textarea "faut-il ajouter une boucle for pour que l'optimisation soit exécutée sur toutes…" at bounding box center [495, 368] width 361 height 49
click at [657, 353] on textarea "faut-il ajouter une boucle for pour que l'optimisation soit exécutée sur toutes…" at bounding box center [495, 368] width 361 height 49
type textarea "faut-il ajouter une boucle for pour que l'optimisation soit exécutée sur toutes…"
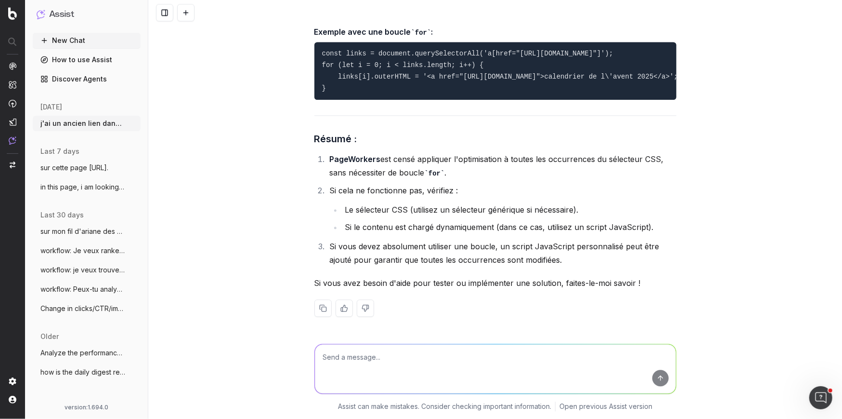
scroll to position [4138, 0]
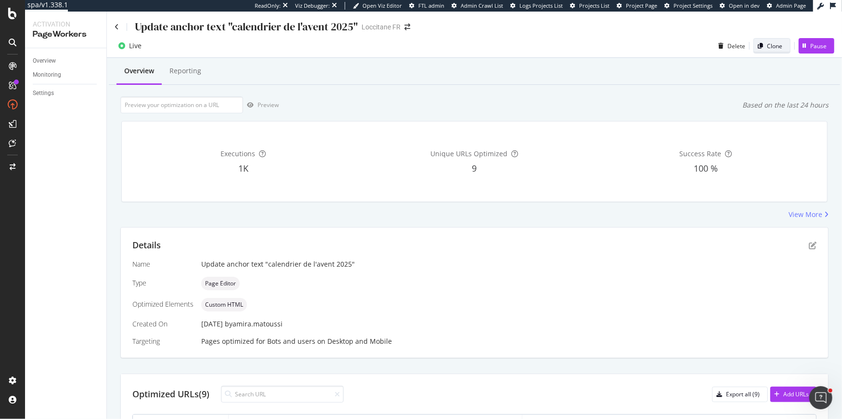
click at [775, 49] on div "Clone" at bounding box center [774, 46] width 15 height 8
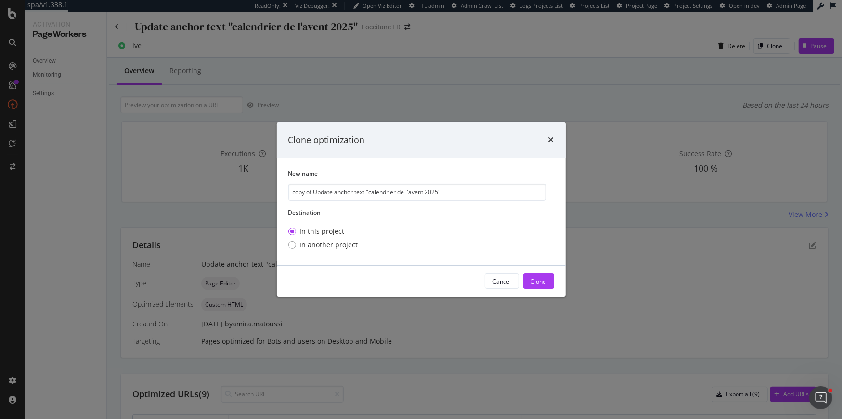
drag, startPoint x: 312, startPoint y: 193, endPoint x: 284, endPoint y: 192, distance: 28.0
click at [284, 192] on div "New name copy of Update anchor text "calendrier de l'avent 2025" Destination In…" at bounding box center [421, 210] width 289 height 107
type input "TEST Update anchor text "calendrier de l'avent 2025""
click at [539, 281] on div "Clone" at bounding box center [538, 281] width 15 height 8
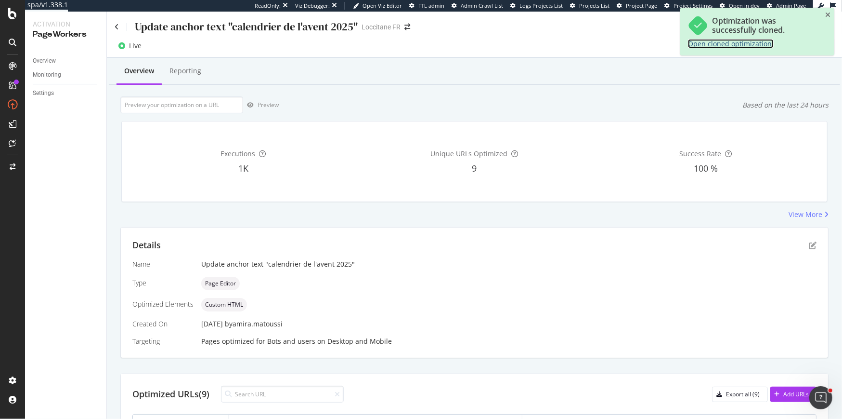
click at [695, 42] on link "Open cloned optimization." at bounding box center [731, 43] width 86 height 9
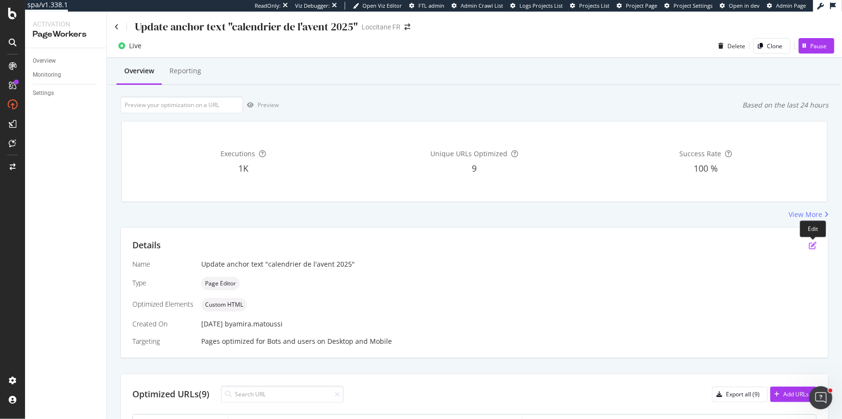
click at [812, 246] on icon "pen-to-square" at bounding box center [813, 245] width 8 height 8
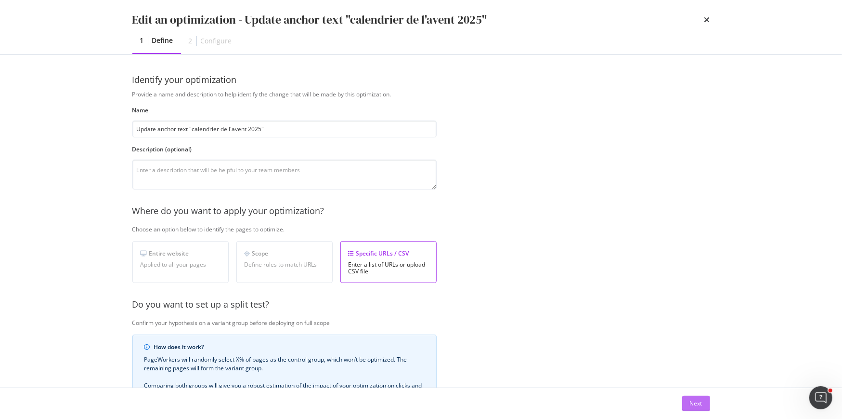
click at [698, 401] on div "Next" at bounding box center [696, 403] width 13 height 8
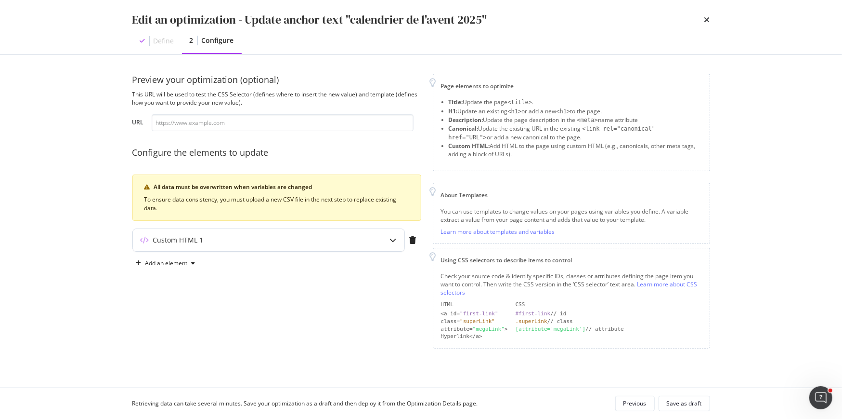
click at [344, 250] on div "Custom HTML 1" at bounding box center [268, 239] width 273 height 23
click at [342, 243] on div "Custom HTML 1" at bounding box center [250, 240] width 234 height 10
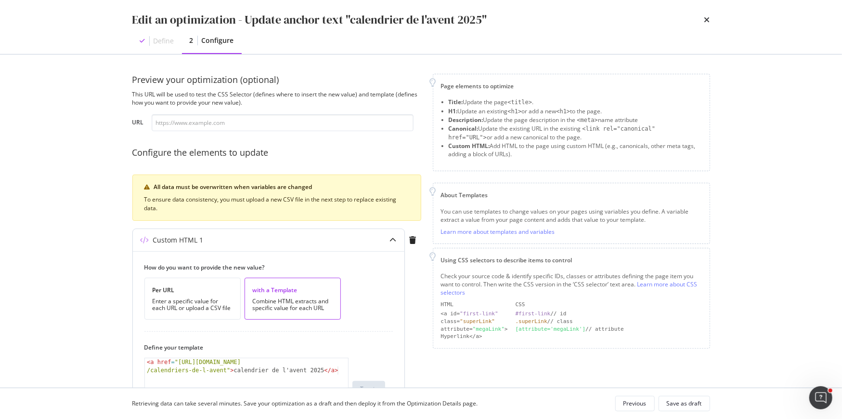
scroll to position [254, 0]
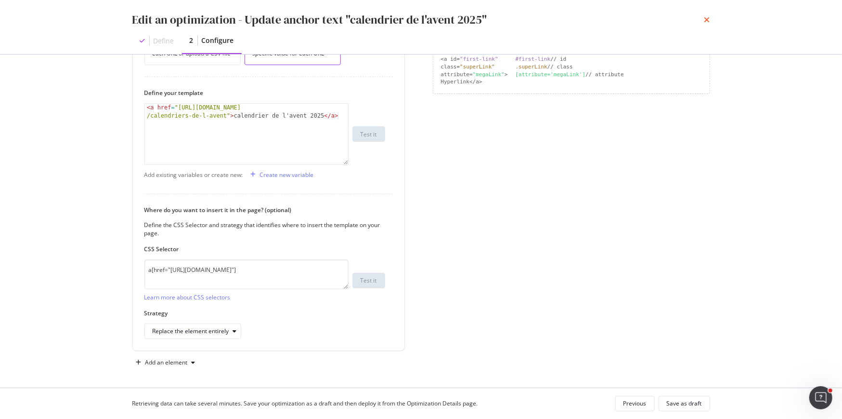
click at [707, 16] on icon "times" at bounding box center [708, 20] width 6 height 8
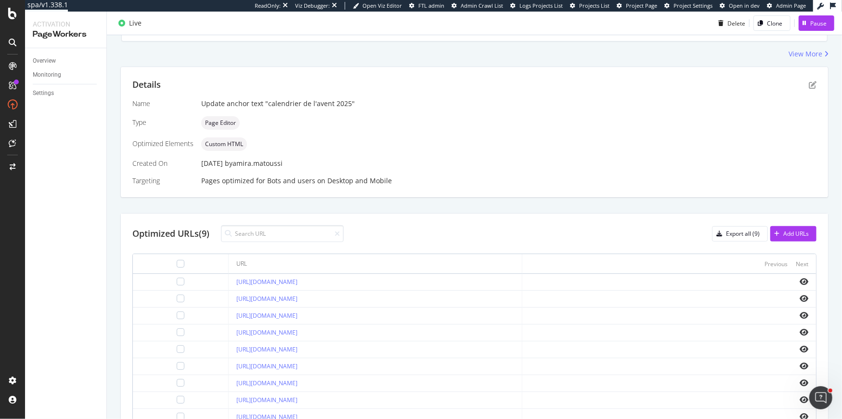
scroll to position [210, 0]
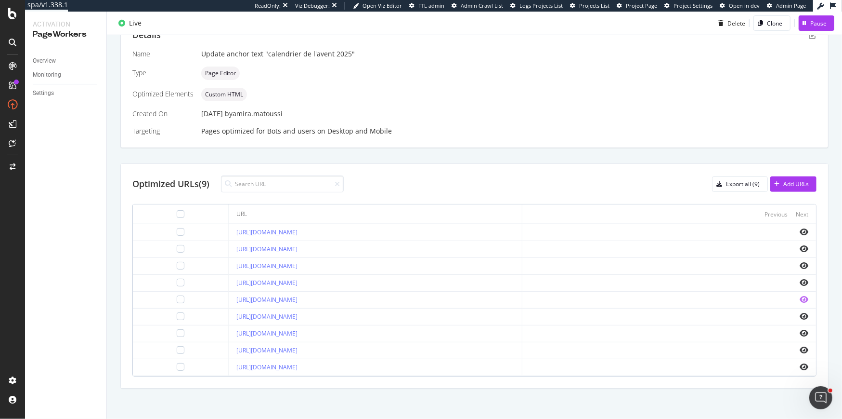
click at [803, 295] on icon "eye" at bounding box center [804, 299] width 9 height 8
click at [803, 363] on icon "eye" at bounding box center [804, 367] width 9 height 8
click at [803, 346] on icon "eye" at bounding box center [804, 350] width 9 height 8
click at [807, 330] on icon "eye" at bounding box center [804, 333] width 9 height 8
click at [804, 312] on icon "eye" at bounding box center [804, 316] width 9 height 8
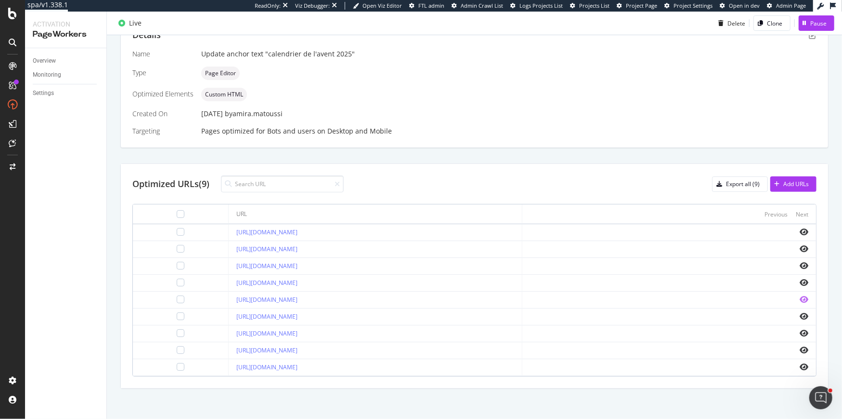
click at [804, 300] on icon "eye" at bounding box center [804, 299] width 9 height 8
click at [805, 280] on icon "eye" at bounding box center [804, 282] width 9 height 8
click at [803, 262] on icon "eye" at bounding box center [804, 266] width 9 height 8
click at [803, 249] on icon "eye" at bounding box center [804, 249] width 9 height 8
click at [804, 229] on icon "eye" at bounding box center [804, 232] width 9 height 8
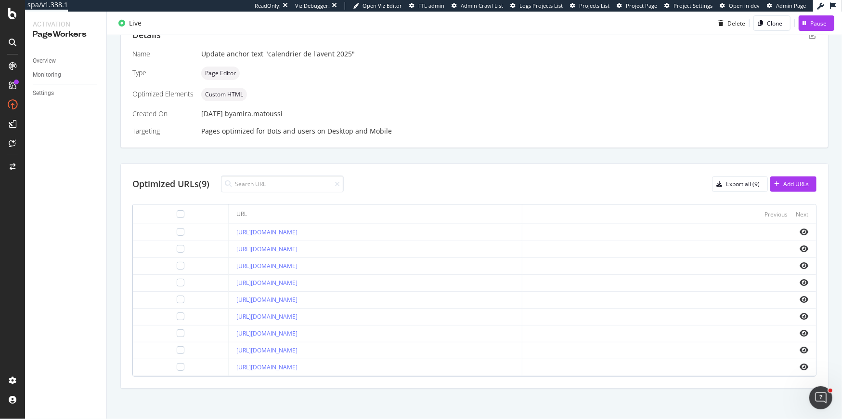
scroll to position [0, 0]
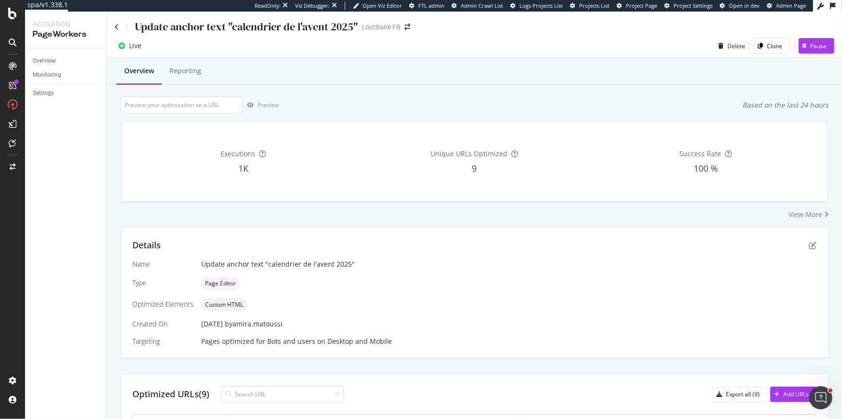
click at [424, 182] on div "Unique URLs Optimized 9" at bounding box center [474, 161] width 227 height 65
click at [39, 60] on div "Overview" at bounding box center [44, 61] width 23 height 10
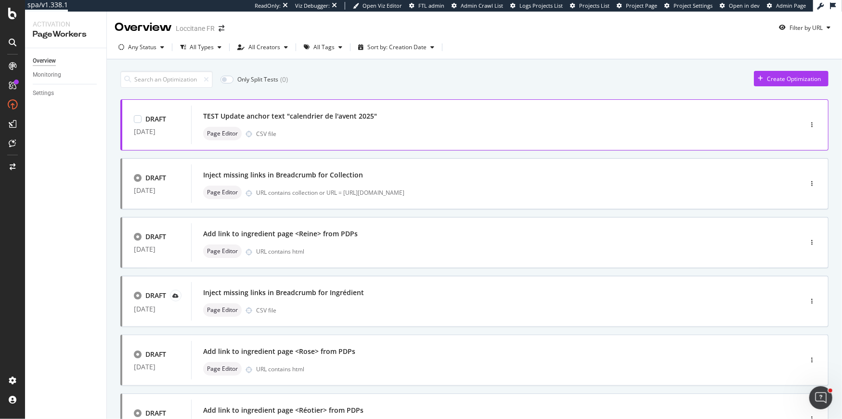
click at [325, 127] on div "Page Editor CSV file" at bounding box center [482, 133] width 558 height 13
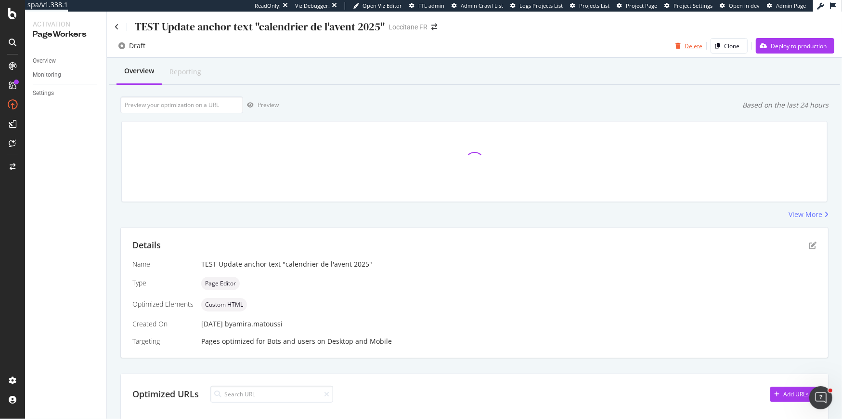
click at [684, 45] on div "button" at bounding box center [678, 46] width 13 height 6
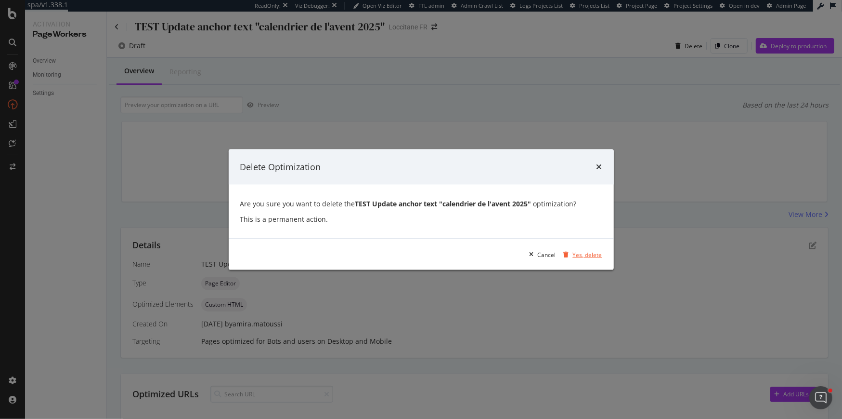
click at [582, 254] on div "Yes, delete" at bounding box center [587, 254] width 29 height 8
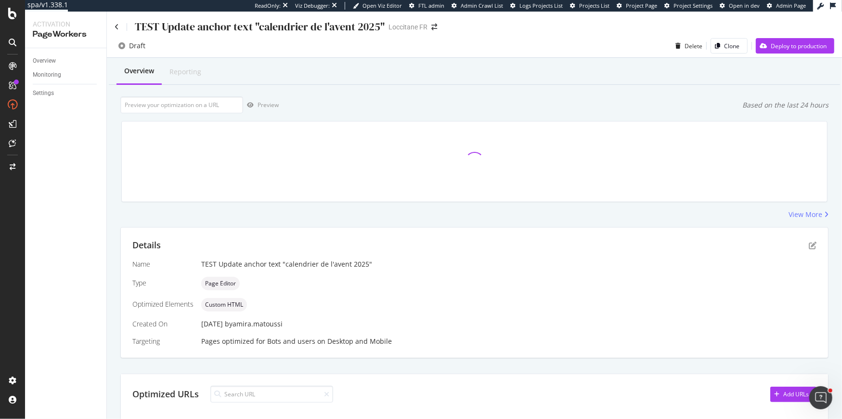
click at [818, 246] on div "Details Name TEST Update anchor text "calendrier de l'avent 2025" Type Page Edi…" at bounding box center [474, 292] width 707 height 130
click at [815, 246] on icon "pen-to-square" at bounding box center [813, 245] width 8 height 8
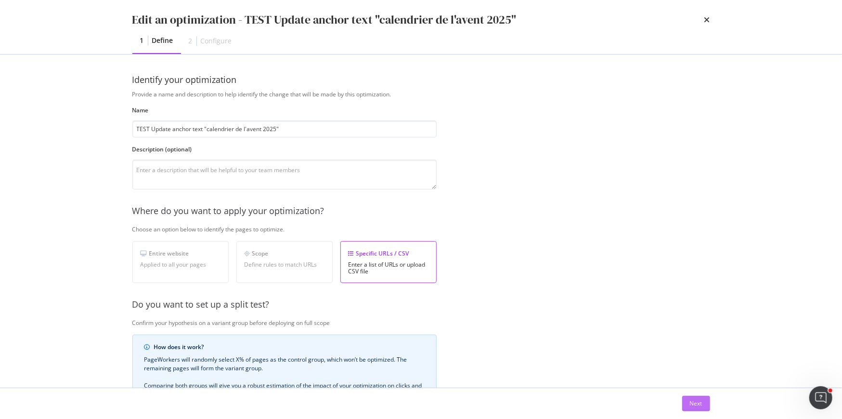
click at [691, 406] on div "Next" at bounding box center [696, 403] width 13 height 8
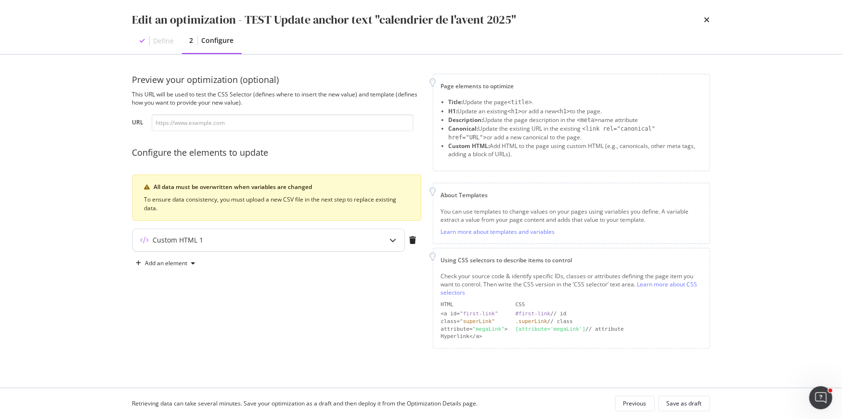
click at [285, 248] on div "Custom HTML 1" at bounding box center [269, 240] width 272 height 22
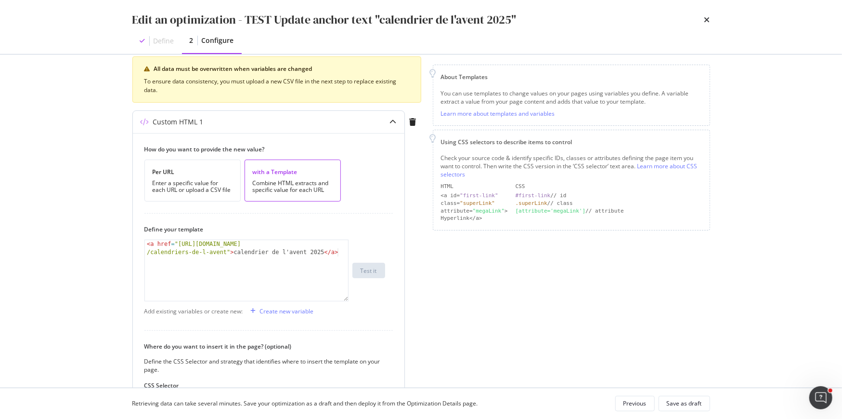
scroll to position [172, 0]
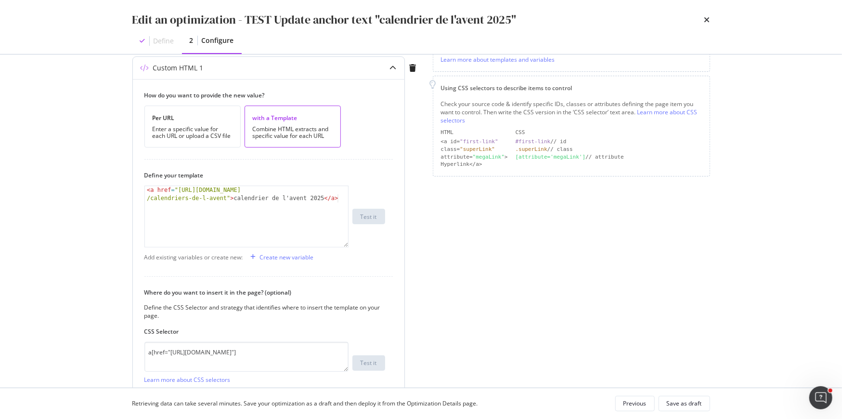
type textarea "<a href="[URL][DOMAIN_NAME]">calendrier de l'avent 2025</a>"
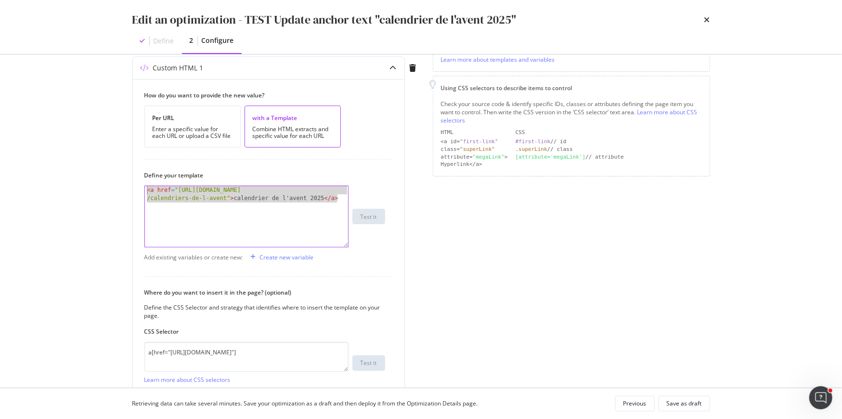
drag, startPoint x: 337, startPoint y: 196, endPoint x: 92, endPoint y: 157, distance: 248.3
click at [92, 157] on div "Edit an optimization - TEST Update anchor text "calendrier de l'avent 2025" Def…" at bounding box center [421, 209] width 842 height 419
paste textarea "Cursor at row 1"
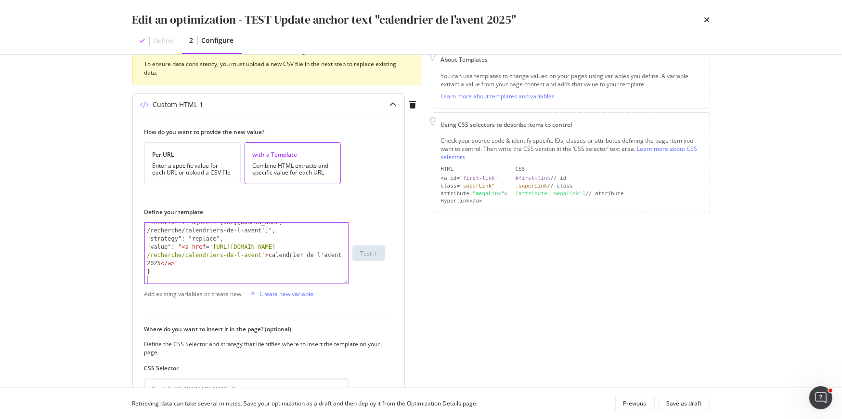
scroll to position [254, 0]
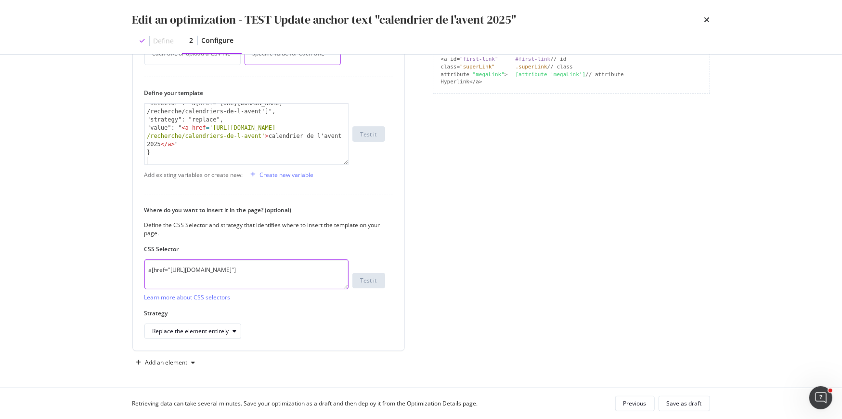
drag, startPoint x: 177, startPoint y: 276, endPoint x: 120, endPoint y: 247, distance: 64.2
click at [120, 247] on div "Preview your optimization (optional) This URL will be used to test the CSS Sele…" at bounding box center [421, 220] width 616 height 333
paste textarea "[URL][DOMAIN_NAME]"
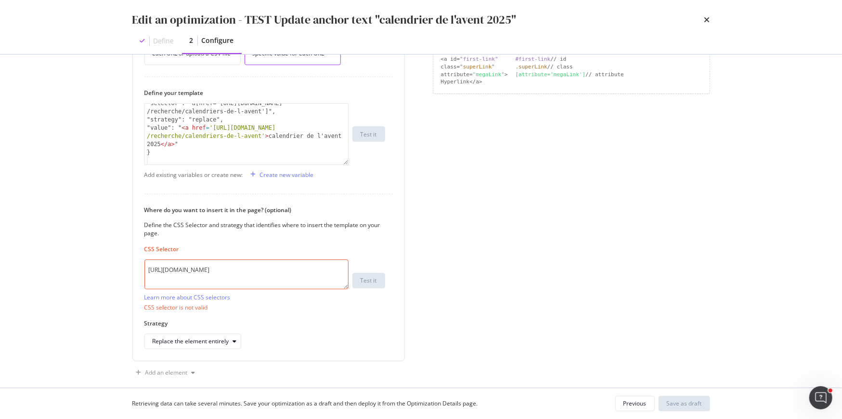
type textarea "a[href="[URL][DOMAIN_NAME]"]"
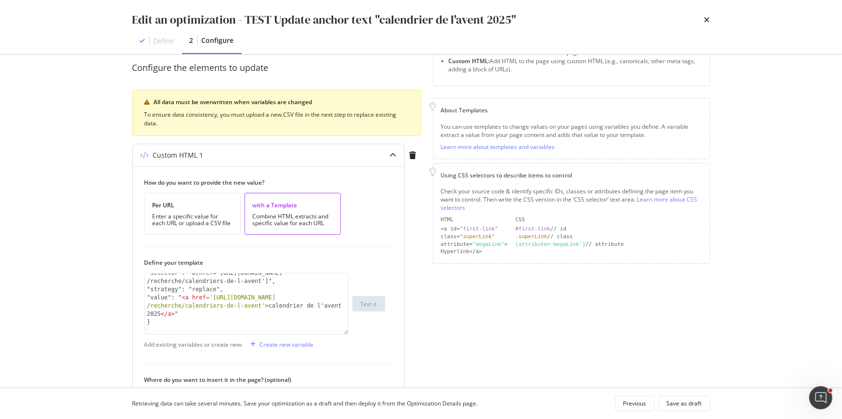
scroll to position [0, 0]
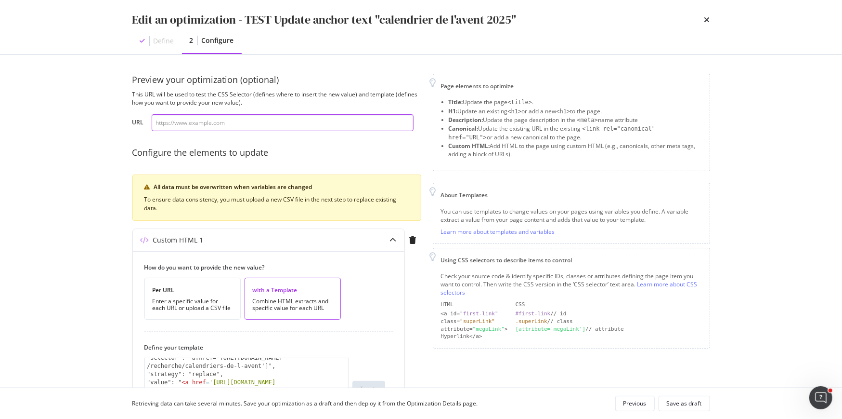
click at [221, 124] on input "modal" at bounding box center [283, 122] width 262 height 17
paste input "[URL][DOMAIN_NAME]"
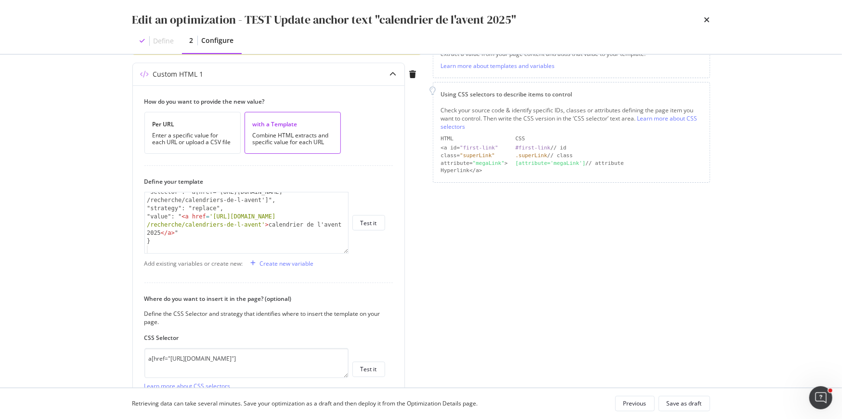
scroll to position [181, 0]
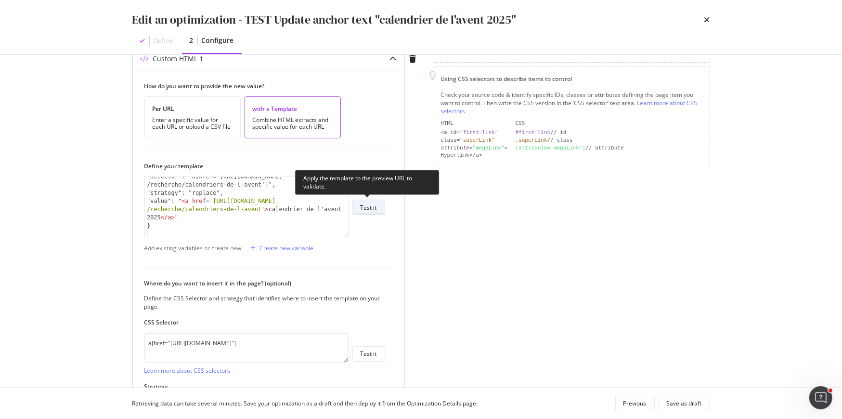
type input "[URL][DOMAIN_NAME]"
click at [365, 208] on div "Test it" at bounding box center [369, 207] width 16 height 8
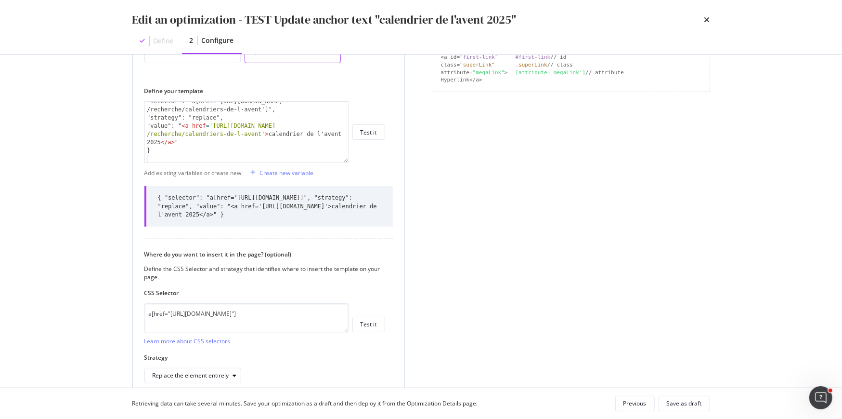
scroll to position [260, 0]
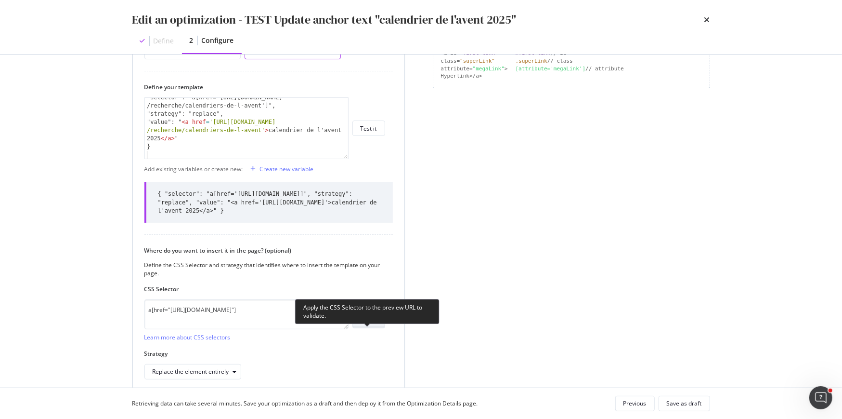
click at [369, 324] on div "Test it" at bounding box center [369, 320] width 16 height 8
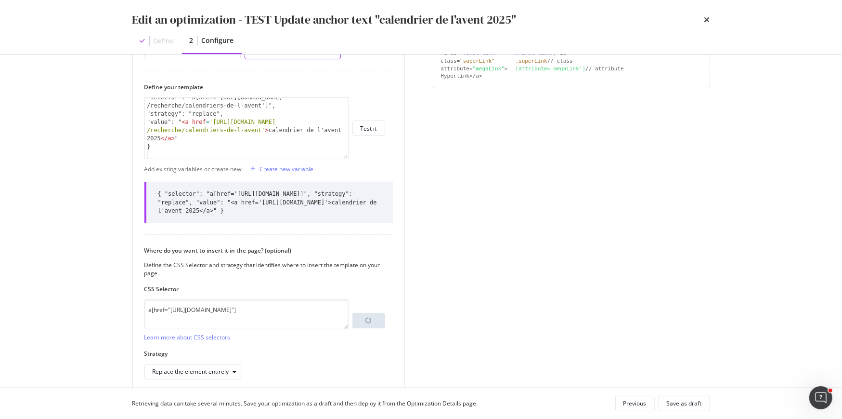
scroll to position [277, 0]
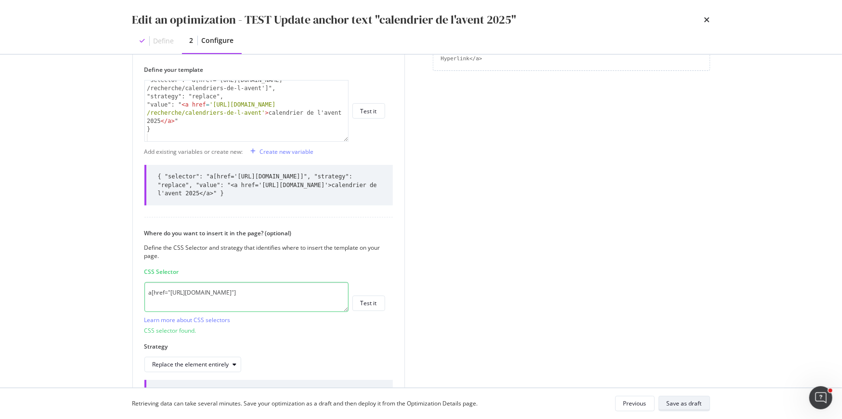
click at [680, 404] on div "Save as draft" at bounding box center [684, 403] width 35 height 8
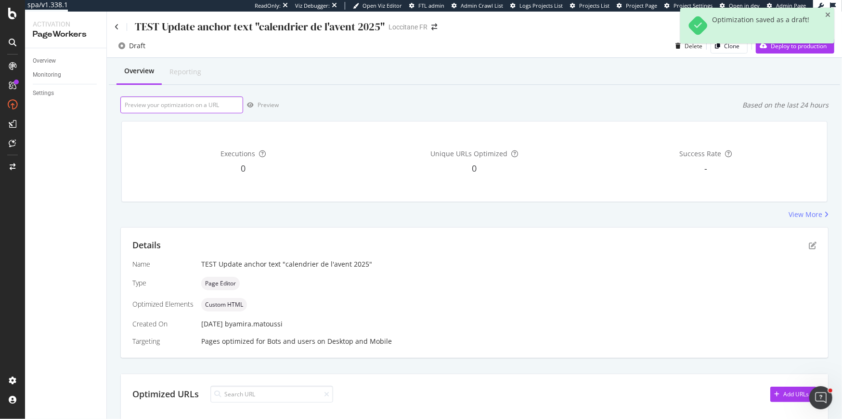
click at [222, 104] on input "url" at bounding box center [181, 104] width 123 height 17
paste input "https://fr.loccitane.com/maison"
click at [264, 105] on div "Preview" at bounding box center [268, 105] width 21 height 8
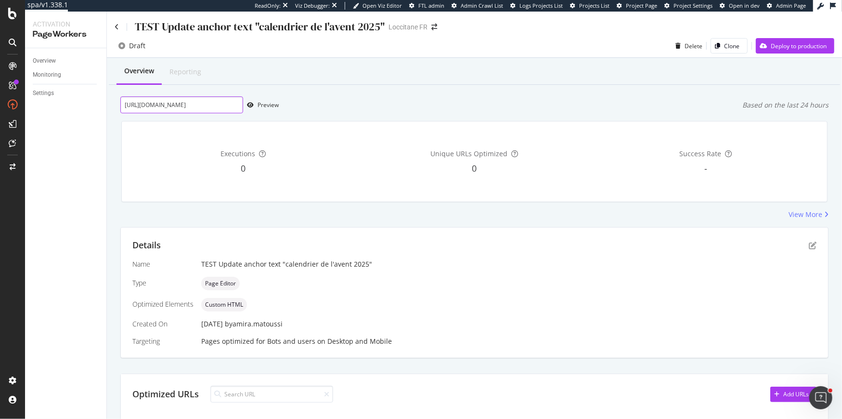
click at [168, 107] on input "https://fr.loccitane.com/maison" at bounding box center [181, 104] width 123 height 17
paste input "soin-cheveux/produit/apres-shampoing"
click at [274, 111] on div "Preview" at bounding box center [261, 105] width 36 height 14
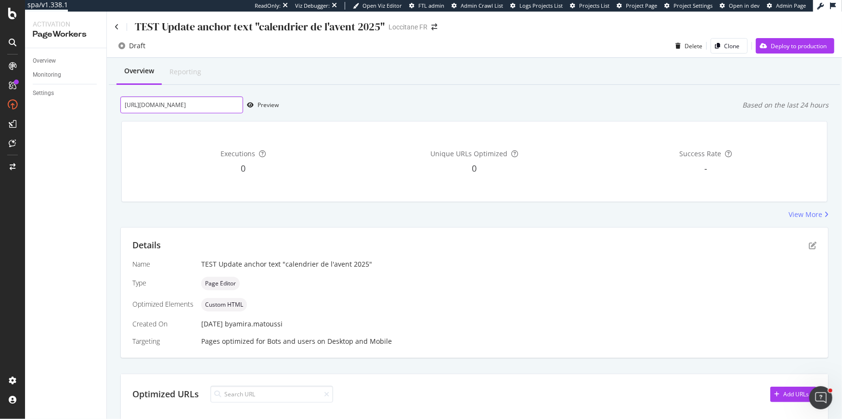
click at [194, 105] on input "https://fr.loccitane.com/soin-cheveux/produit/apres-shampoing" at bounding box center [181, 104] width 123 height 17
paste input "maison"
click at [251, 105] on icon "button" at bounding box center [250, 105] width 7 height 6
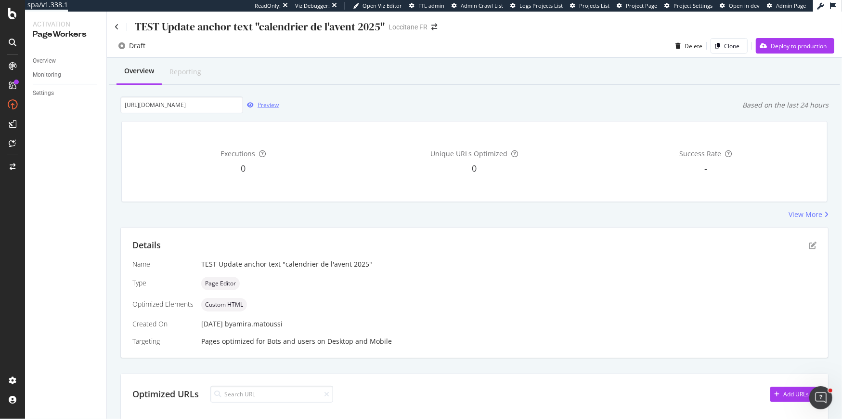
click at [263, 104] on div "Preview" at bounding box center [268, 105] width 21 height 8
click at [815, 242] on icon "pen-to-square" at bounding box center [813, 245] width 8 height 8
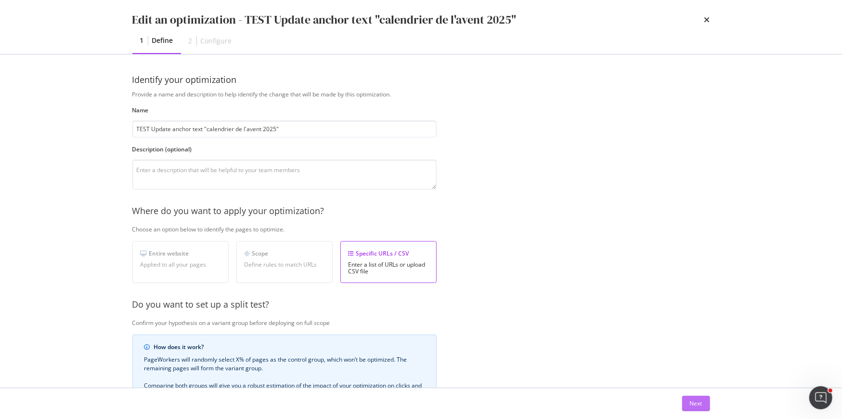
click at [684, 406] on button "Next" at bounding box center [696, 402] width 28 height 15
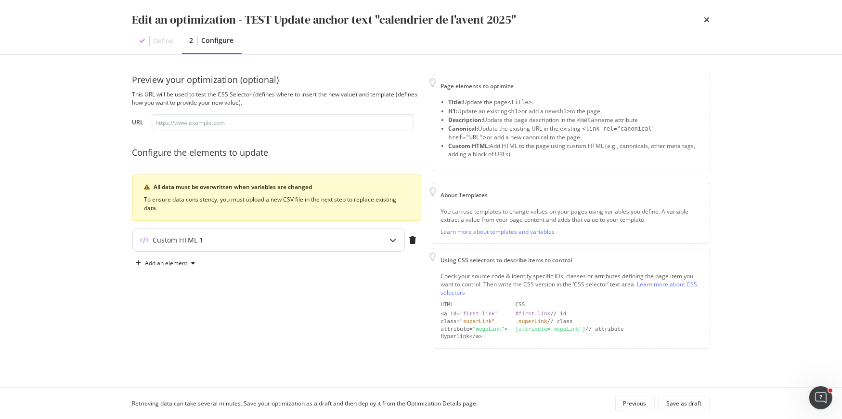
click at [290, 233] on div "Custom HTML 1" at bounding box center [269, 240] width 272 height 22
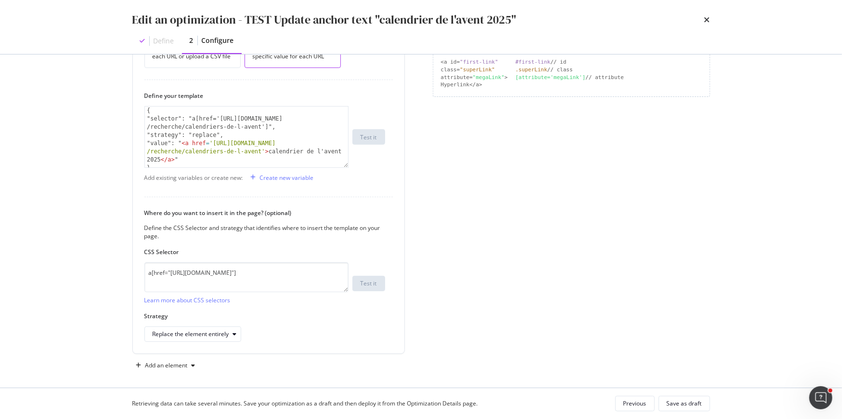
scroll to position [254, 0]
click at [702, 22] on div "Edit an optimization - TEST Update anchor text "calendrier de l'avent 2025"" at bounding box center [421, 20] width 578 height 16
click at [707, 14] on div "times" at bounding box center [708, 20] width 6 height 16
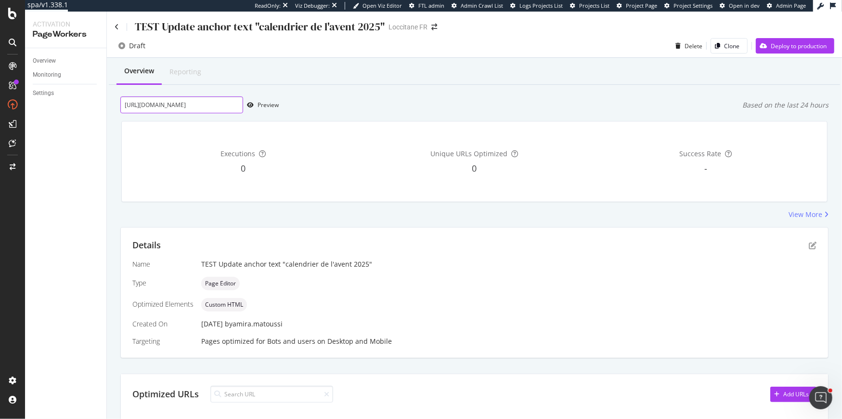
click at [170, 107] on input "https://fr.loccitane.com/maison" at bounding box center [181, 104] width 123 height 17
paste input "soin-cheveux/produit/shampoing-naturel"
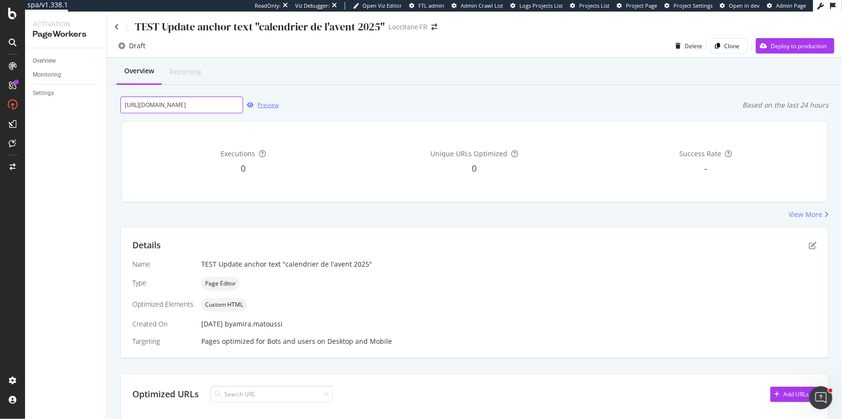
type input "https://fr.loccitane.com/soin-cheveux/produit/shampoing-naturel"
click at [260, 105] on div "Preview" at bounding box center [268, 105] width 21 height 8
click at [821, 242] on div "Details Name TEST Update anchor text "calendrier de l'avent 2025" Type Page Edi…" at bounding box center [474, 292] width 707 height 130
drag, startPoint x: 814, startPoint y: 242, endPoint x: 717, endPoint y: 213, distance: 101.5
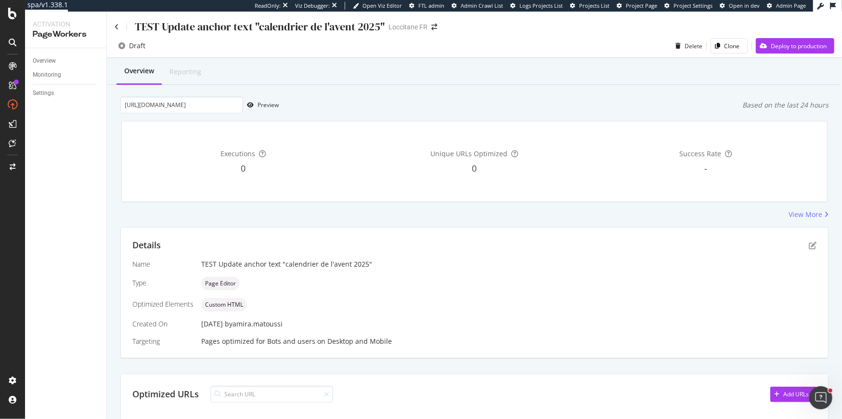
click at [717, 213] on div "Overview Reporting https://fr.loccitane.com/soin-cheveux/produit/shampoing-natu…" at bounding box center [474, 366] width 735 height 616
click at [218, 102] on input "https://fr.loccitane.com/soin-cheveux/produit/shampoing-naturel" at bounding box center [181, 104] width 123 height 17
click at [274, 108] on div "Preview" at bounding box center [268, 105] width 21 height 8
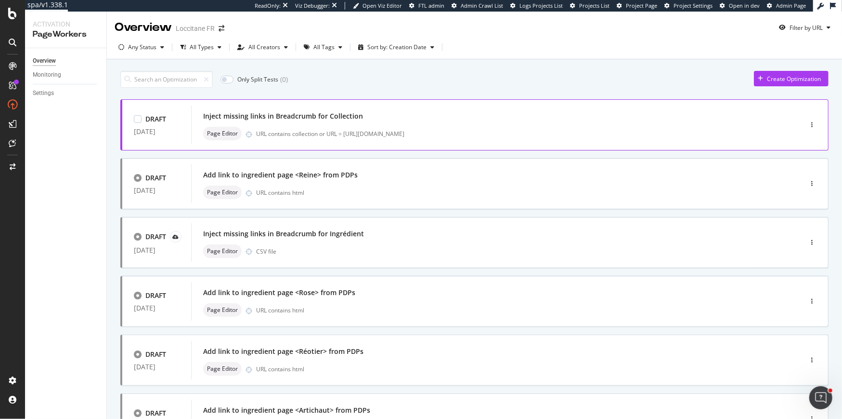
click at [288, 130] on div "URL contains collection or URL = [URL][DOMAIN_NAME]" at bounding box center [508, 134] width 505 height 8
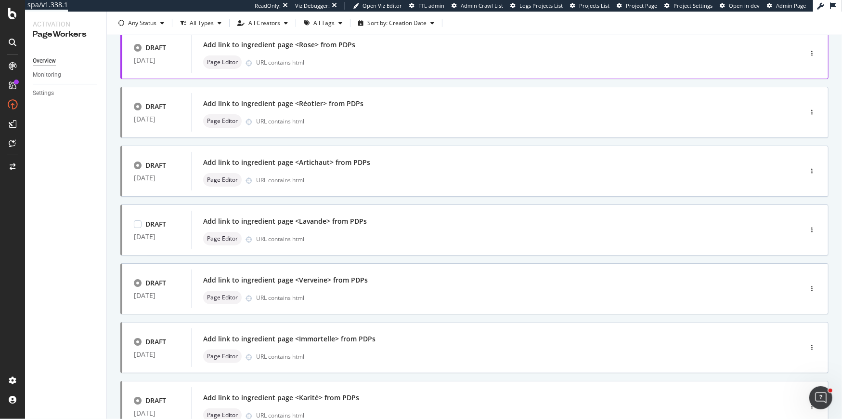
scroll to position [253, 0]
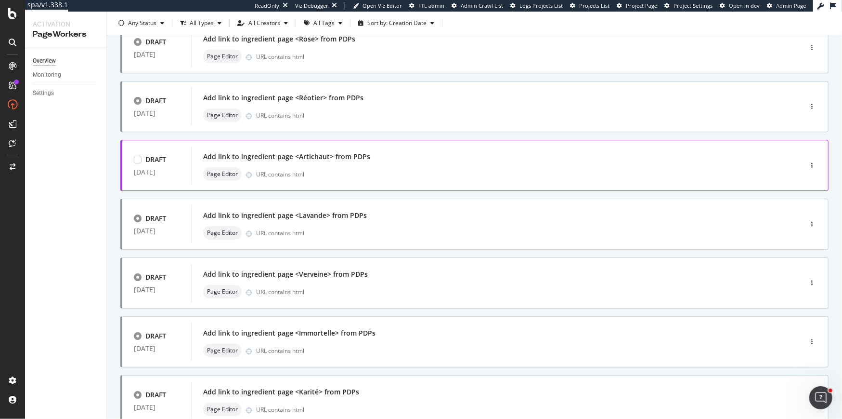
click at [389, 176] on div "URL contains html" at bounding box center [508, 174] width 505 height 8
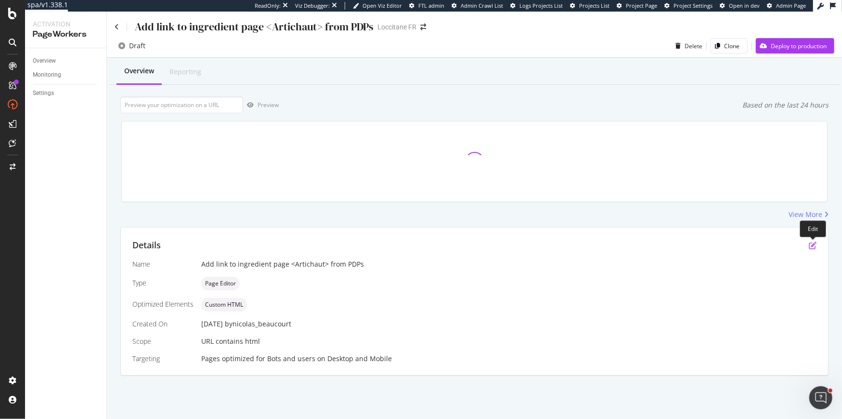
click at [812, 245] on icon "pen-to-square" at bounding box center [813, 245] width 8 height 8
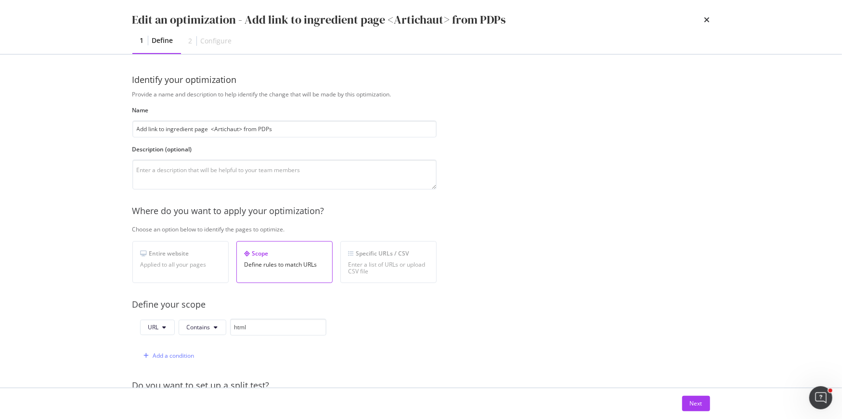
scroll to position [240, 0]
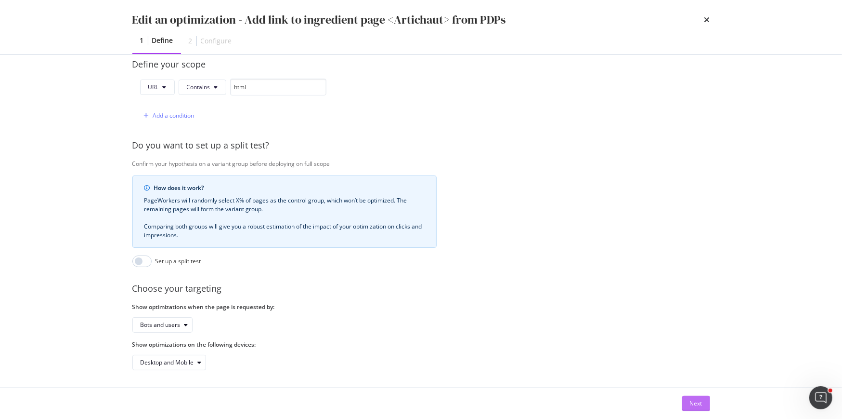
click at [690, 404] on div "Next" at bounding box center [696, 403] width 13 height 8
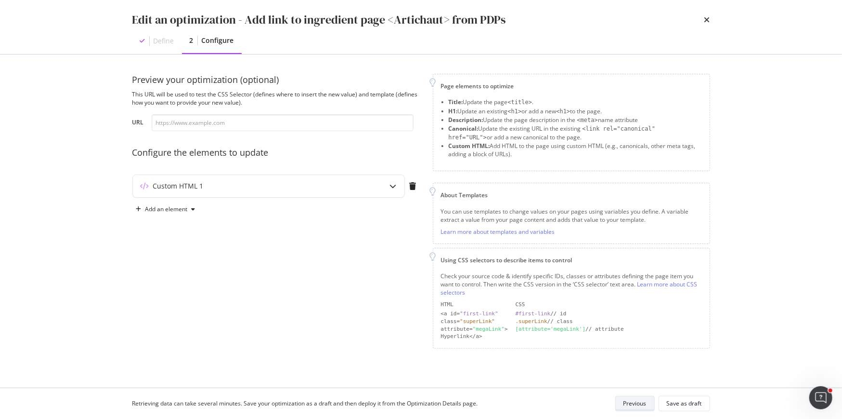
scroll to position [0, 0]
click at [329, 182] on div "Custom HTML 1" at bounding box center [250, 186] width 234 height 10
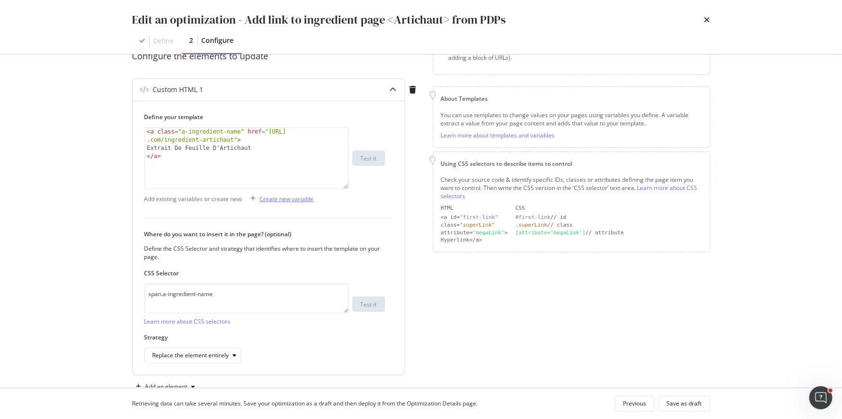
scroll to position [121, 0]
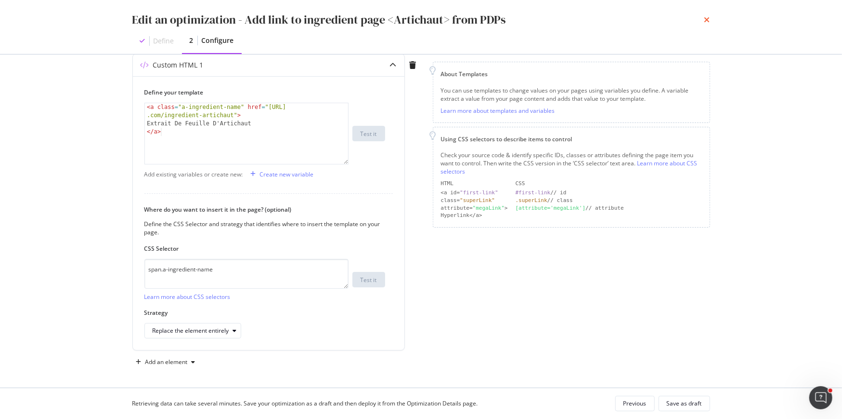
click at [709, 19] on icon "times" at bounding box center [708, 20] width 6 height 8
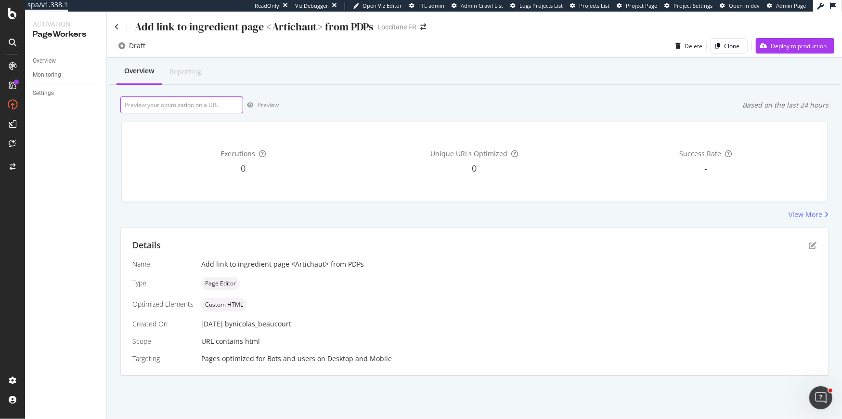
click at [200, 105] on input "url" at bounding box center [181, 104] width 123 height 17
paste input "https://fr.loccitane.com/gommage-corps-artichaut-11EC200AT23.html"
type input "https://fr.loccitane.com/gommage-corps-artichaut-11EC200AT23.html"
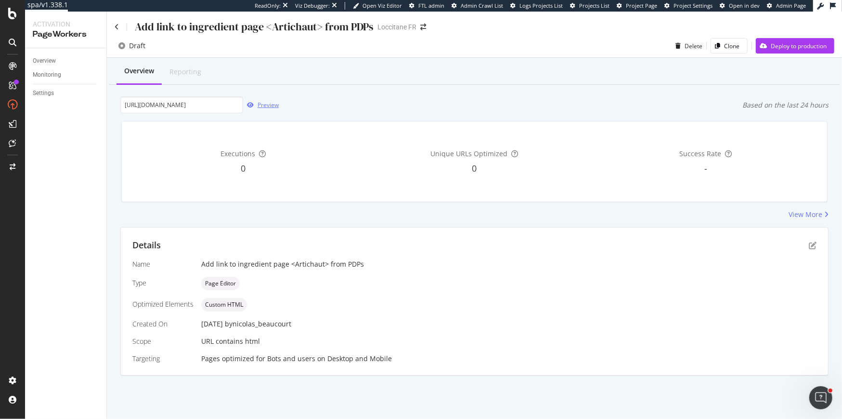
click at [263, 109] on div "Preview" at bounding box center [261, 105] width 36 height 14
click at [813, 248] on icon "pen-to-square" at bounding box center [813, 245] width 8 height 8
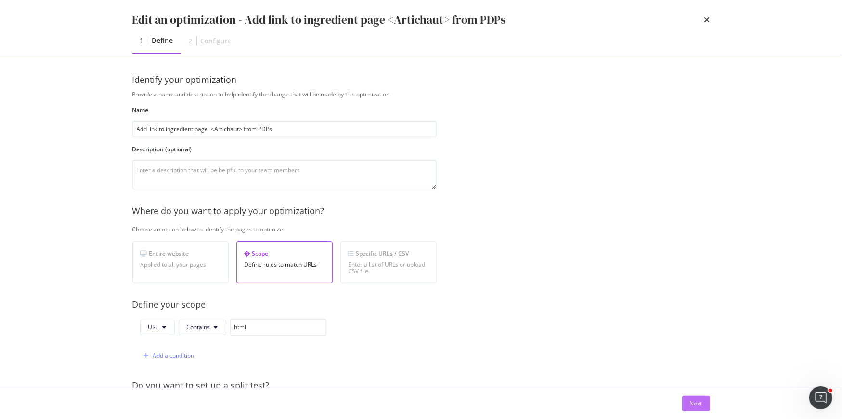
click at [693, 398] on div "Next" at bounding box center [696, 403] width 13 height 14
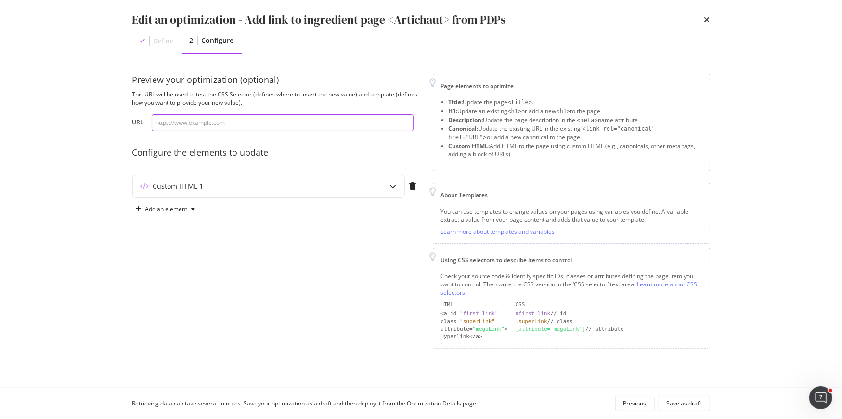
click at [235, 119] on input "modal" at bounding box center [283, 122] width 262 height 17
paste input "https://fr.loccitane.com/gommage-corps-artichaut-11EC200AT23.html"
type input "https://fr.loccitane.com/gommage-corps-artichaut-11EC200AT23.html"
click at [195, 189] on div "Custom HTML 1" at bounding box center [178, 186] width 51 height 10
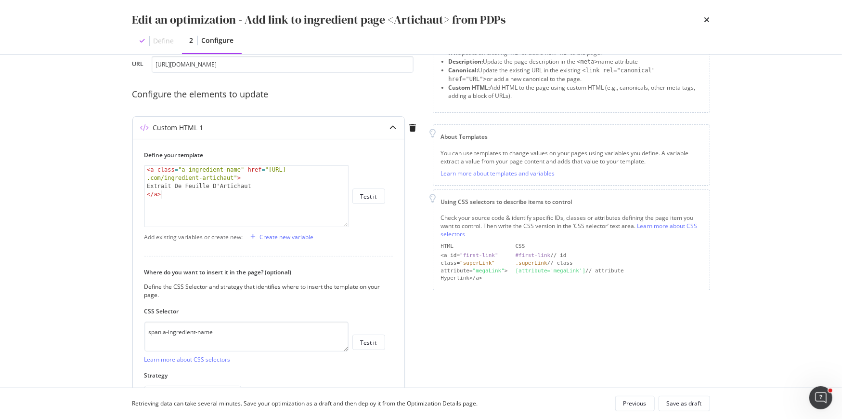
scroll to position [120, 0]
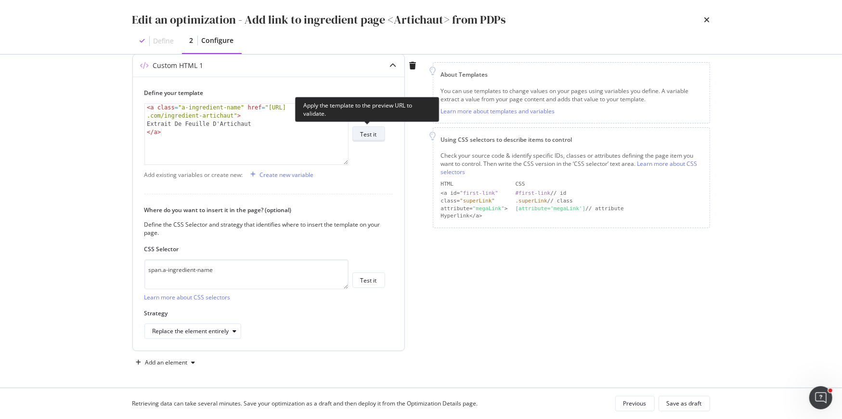
click at [376, 137] on div "Test it" at bounding box center [369, 134] width 16 height 8
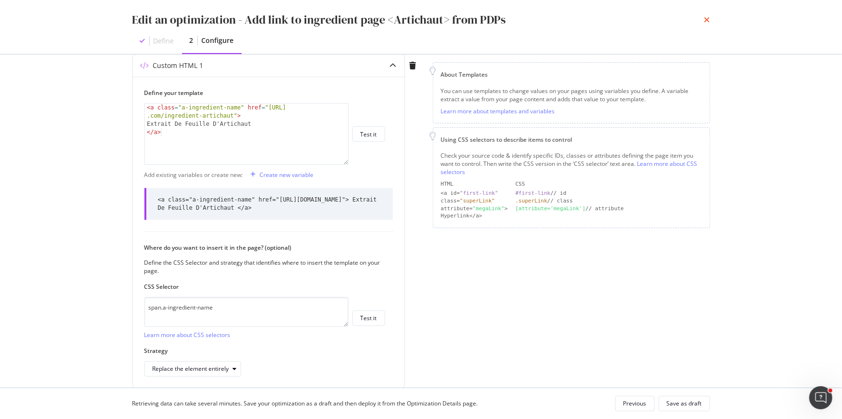
click at [709, 19] on icon "times" at bounding box center [708, 20] width 6 height 8
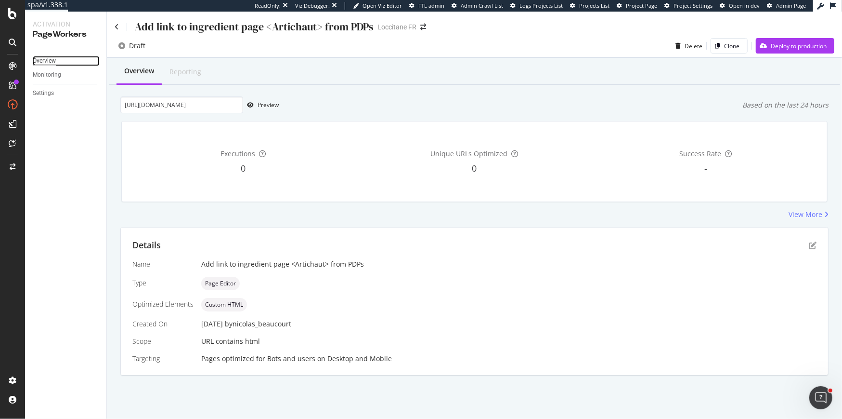
click at [38, 58] on div "Overview" at bounding box center [44, 61] width 23 height 10
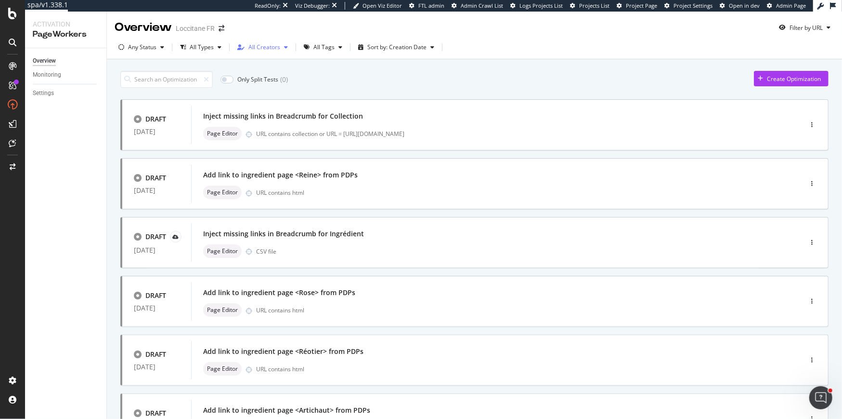
click at [271, 44] on div "All Creators" at bounding box center [265, 47] width 32 height 6
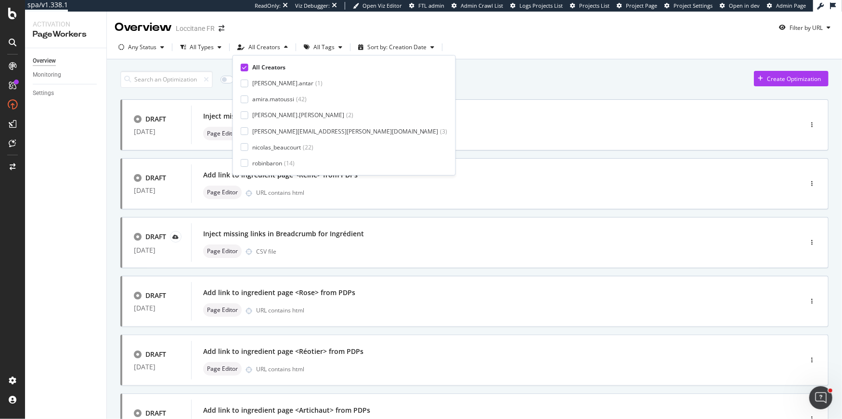
click at [240, 145] on div "All Creators alexandre.antar ( 1 ) amira.matoussi ( 42 ) benjamin.bussiere ( 2 …" at bounding box center [344, 115] width 223 height 120
click at [244, 146] on div at bounding box center [245, 147] width 8 height 8
click at [432, 86] on div "Only Split Tests ( 0 ) Create Optimization" at bounding box center [474, 79] width 708 height 17
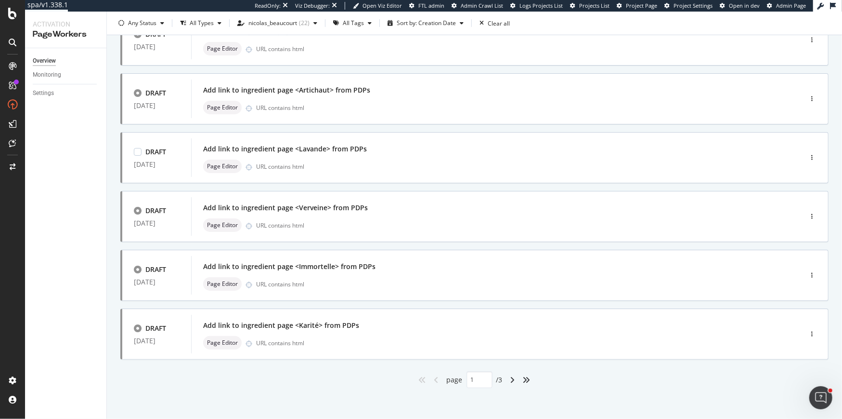
scroll to position [322, 0]
click at [511, 379] on icon "angle-right" at bounding box center [512, 378] width 5 height 8
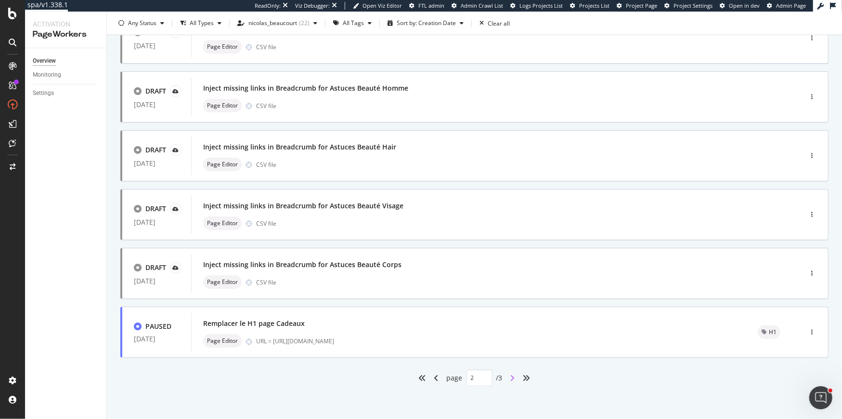
type input "2"
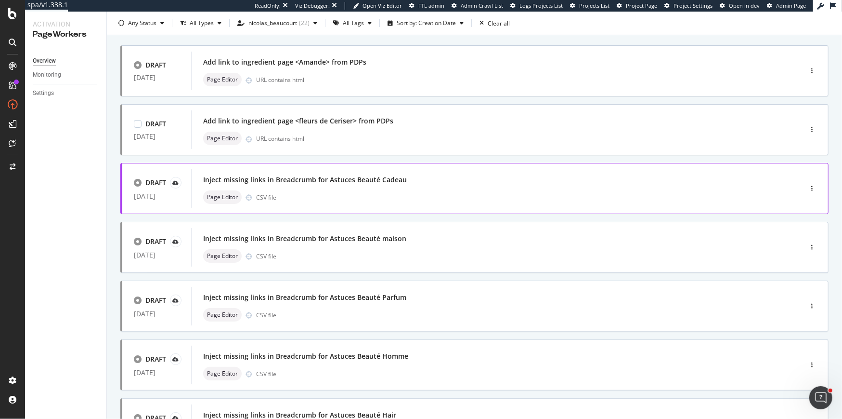
scroll to position [54, 0]
click at [386, 179] on div "Inject missing links in Breadcrumb for Astuces Beauté Cadeau" at bounding box center [305, 179] width 204 height 10
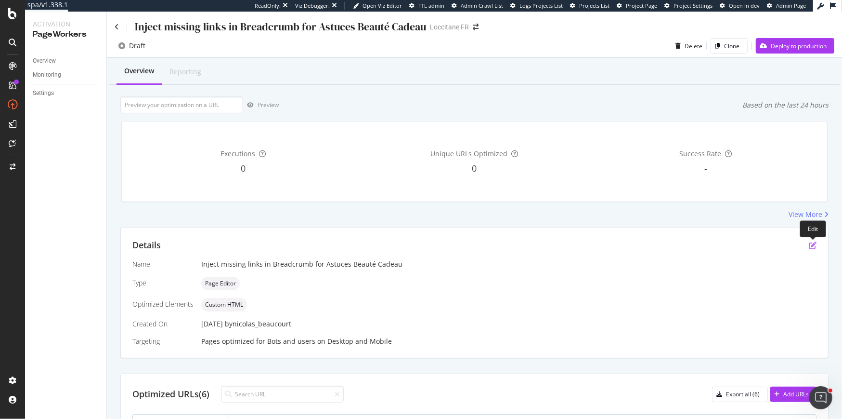
click at [813, 244] on icon "pen-to-square" at bounding box center [813, 245] width 8 height 8
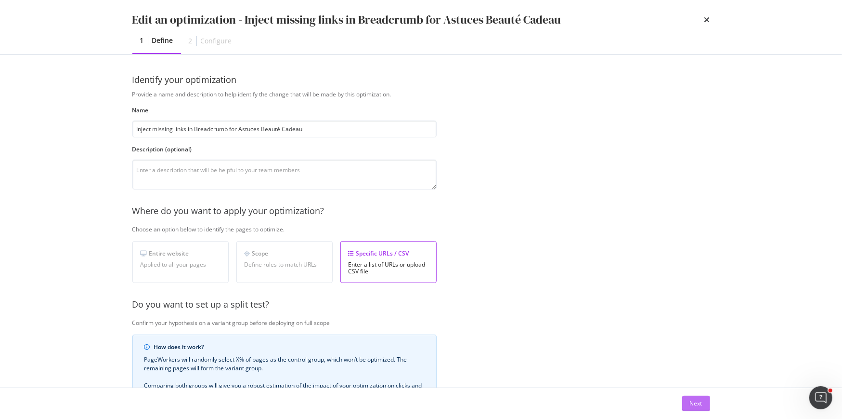
click at [694, 403] on div "Next" at bounding box center [696, 403] width 13 height 8
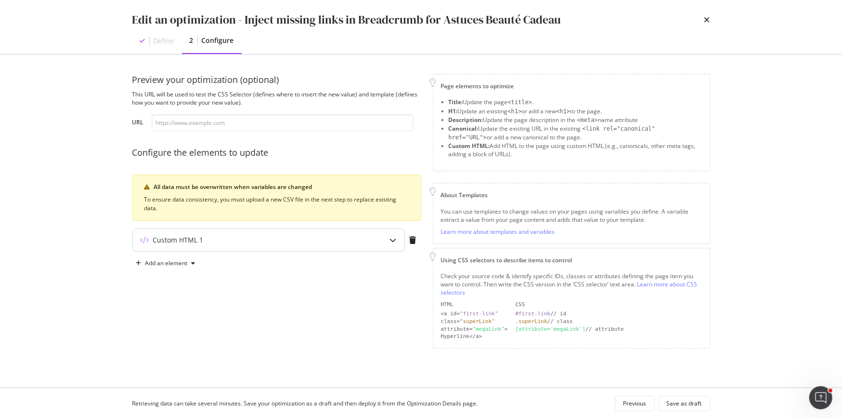
click at [306, 238] on div "Custom HTML 1" at bounding box center [250, 240] width 234 height 10
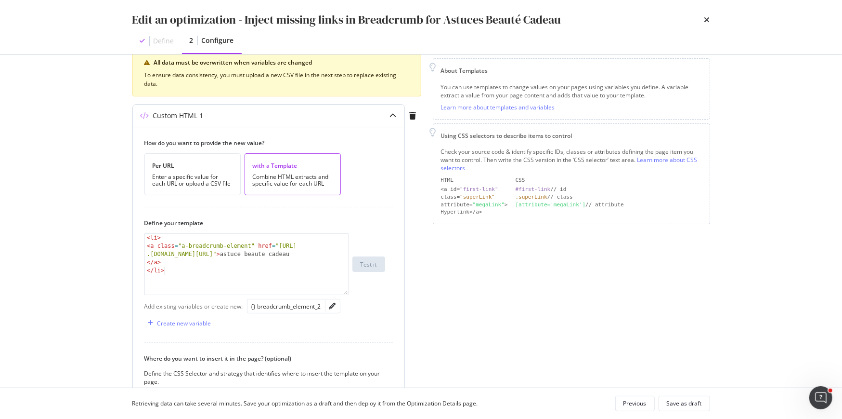
scroll to position [190, 0]
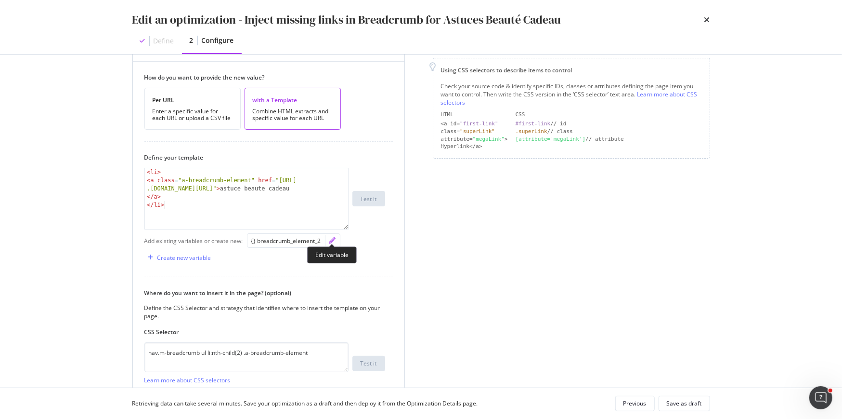
click at [333, 237] on icon "pencil" at bounding box center [332, 240] width 7 height 7
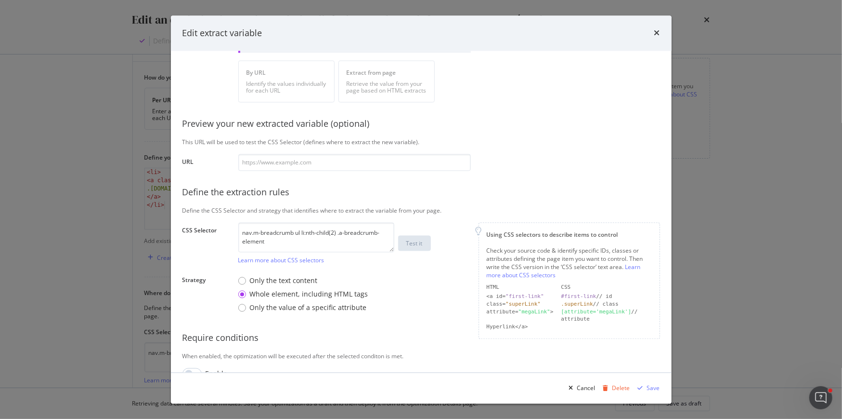
scroll to position [99, 0]
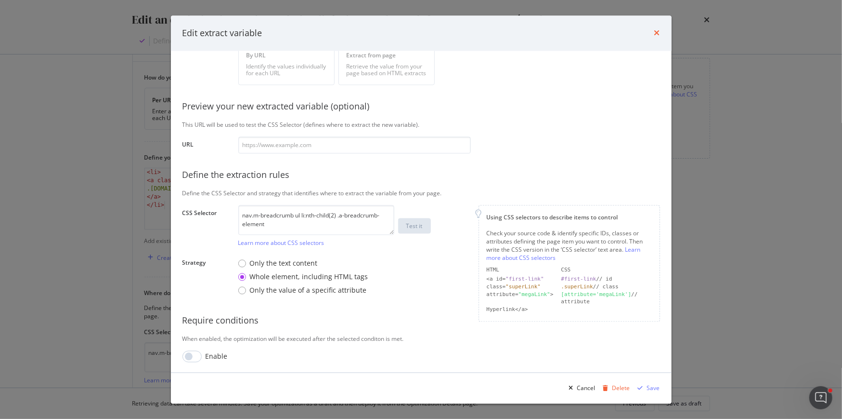
click at [658, 31] on icon "times" at bounding box center [657, 33] width 6 height 8
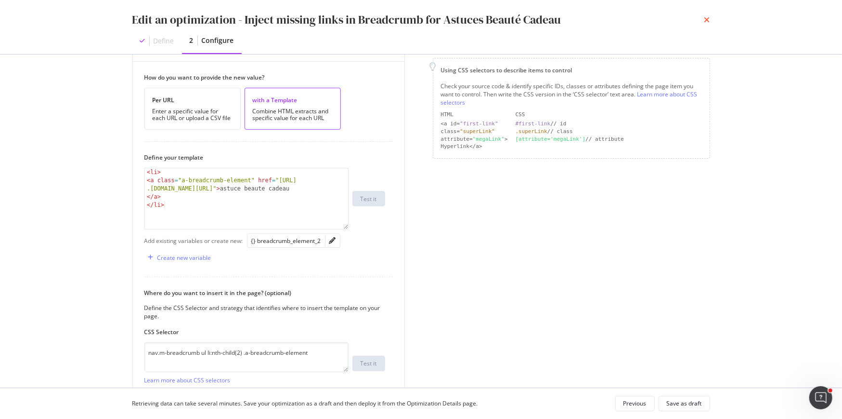
click at [705, 21] on icon "times" at bounding box center [708, 20] width 6 height 8
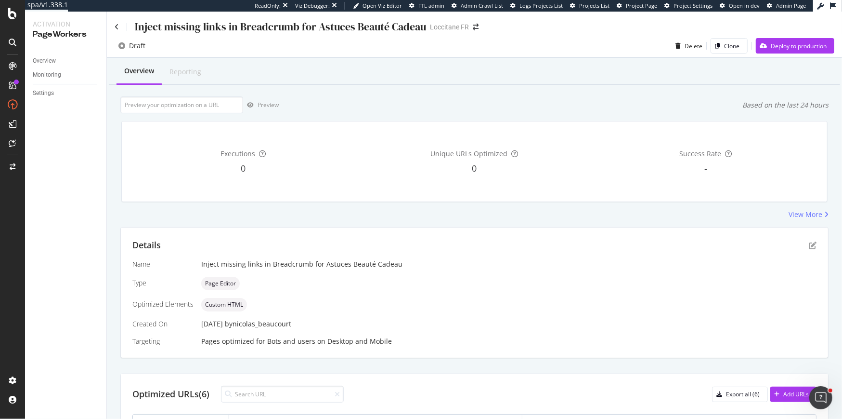
scroll to position [158, 0]
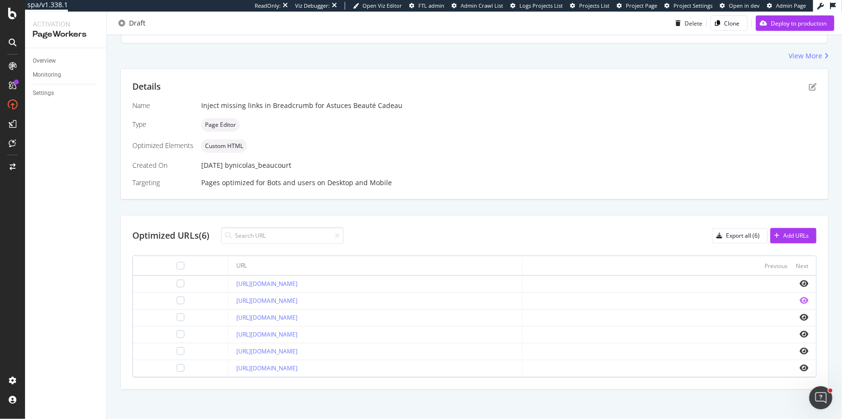
click at [803, 300] on icon "eye" at bounding box center [804, 300] width 9 height 8
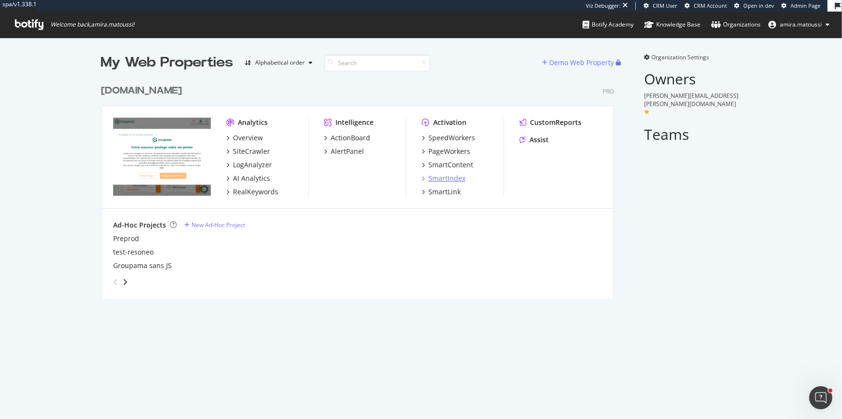
click at [448, 178] on div "SmartIndex" at bounding box center [447, 178] width 37 height 10
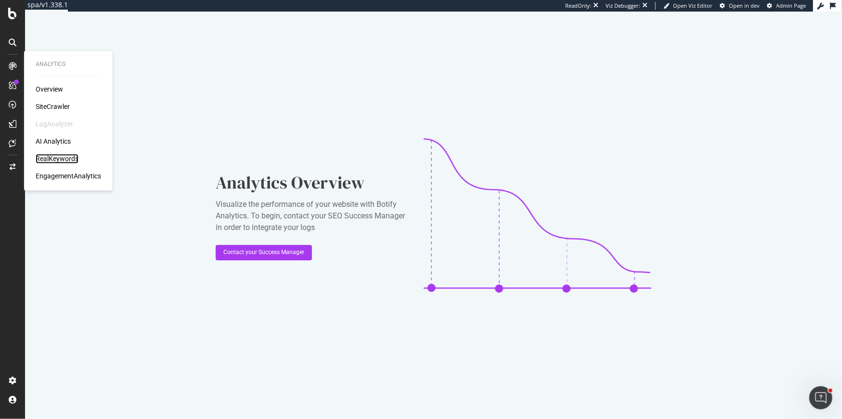
click at [55, 154] on div "RealKeywords" at bounding box center [57, 159] width 43 height 10
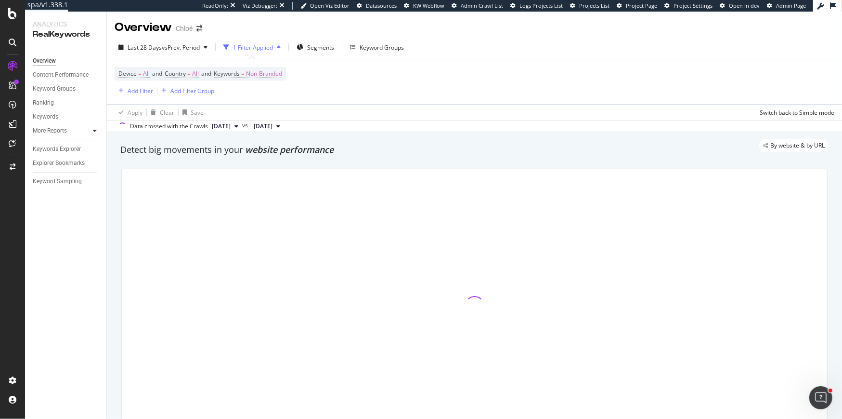
click at [95, 130] on icon at bounding box center [95, 131] width 4 height 6
click at [48, 172] on div "Content" at bounding box center [47, 173] width 21 height 10
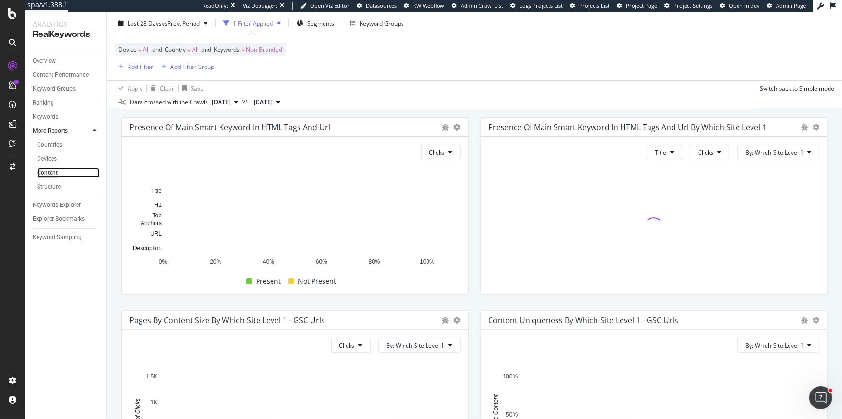
scroll to position [62, 0]
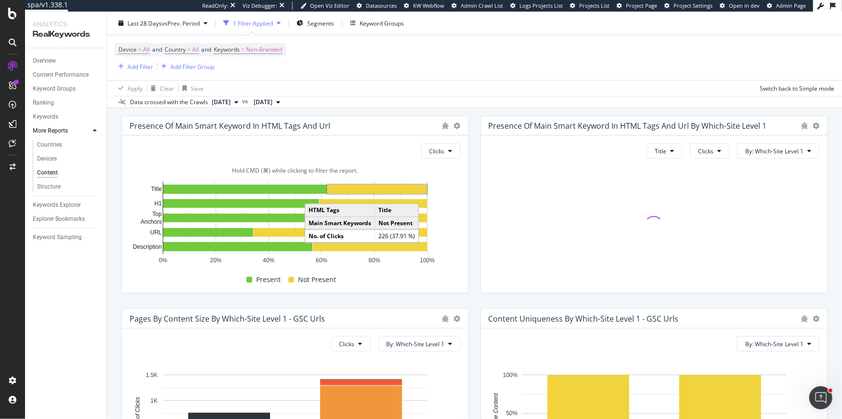
click at [376, 189] on rect "A chart." at bounding box center [377, 188] width 100 height 9
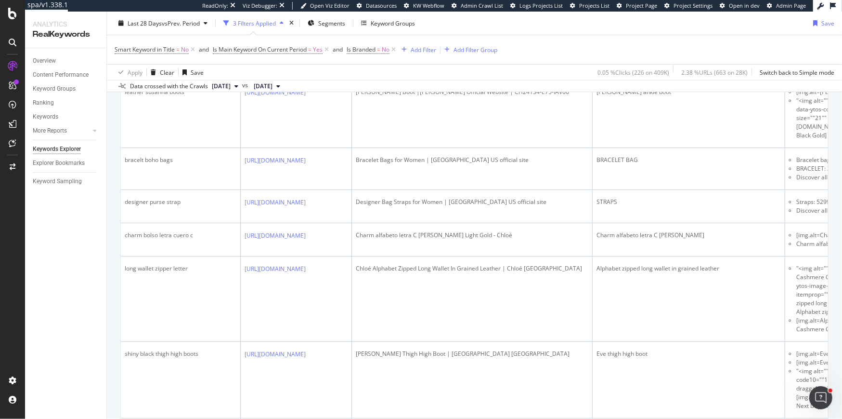
scroll to position [404, 0]
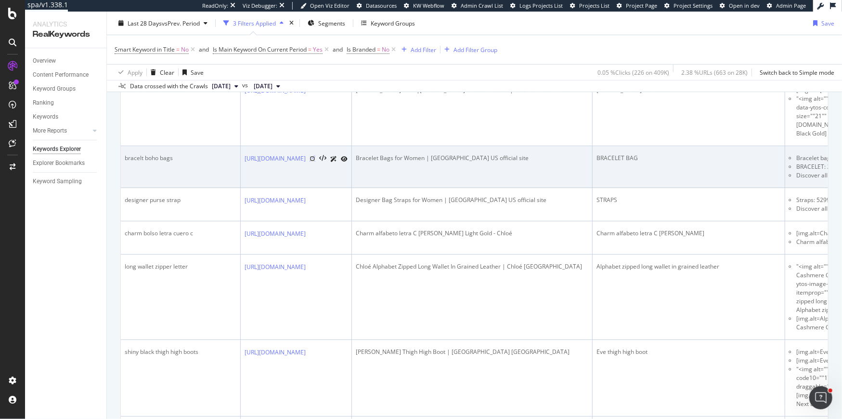
click at [315, 161] on icon at bounding box center [313, 159] width 6 height 6
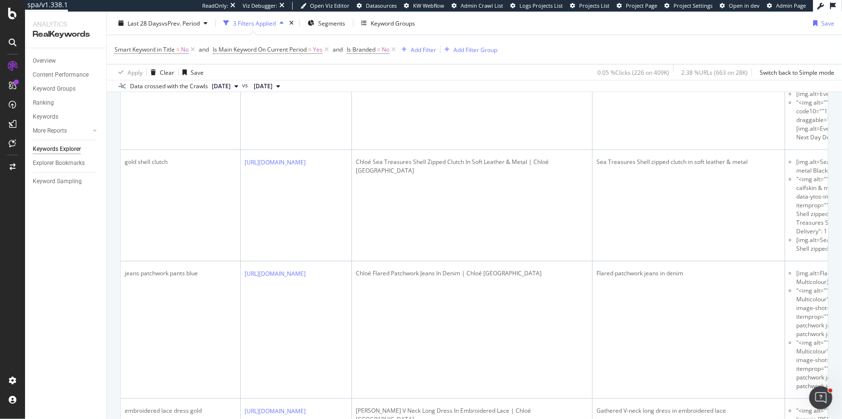
scroll to position [675, 0]
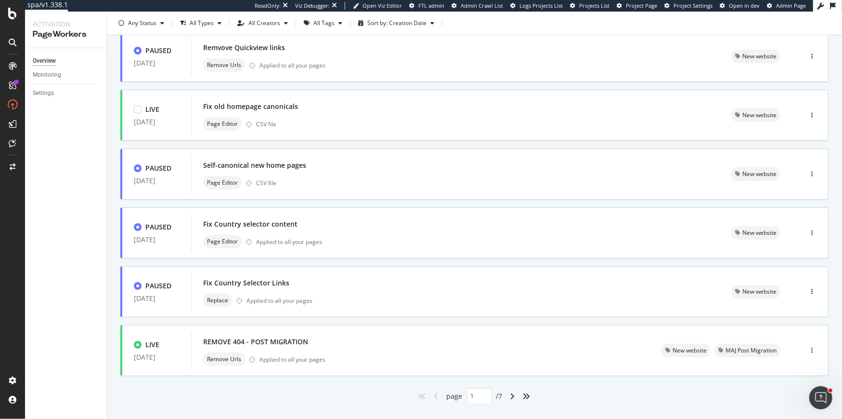
scroll to position [319, 0]
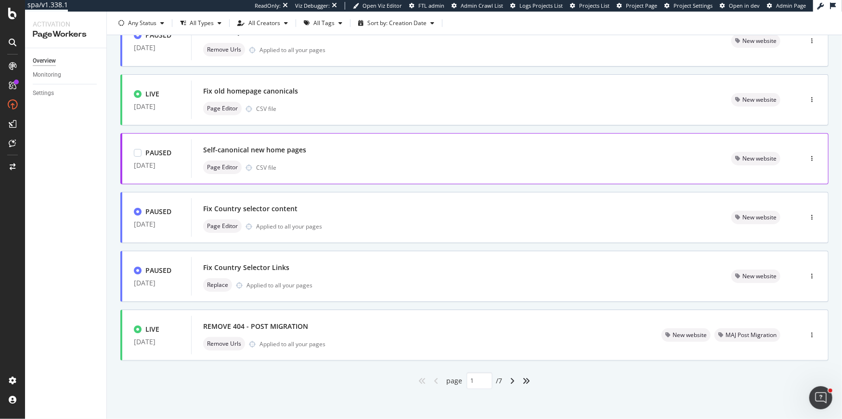
click at [478, 157] on div "Self-canonical new home pages Page Editor CSV file" at bounding box center [455, 158] width 505 height 31
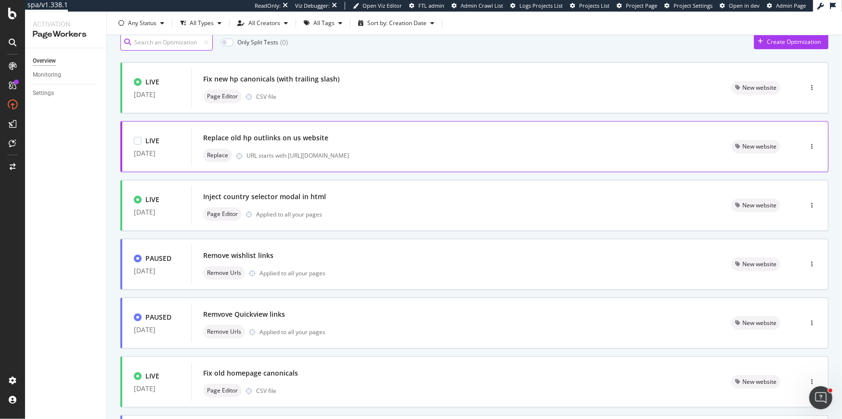
scroll to position [35, 0]
